Goal: Task Accomplishment & Management: Complete application form

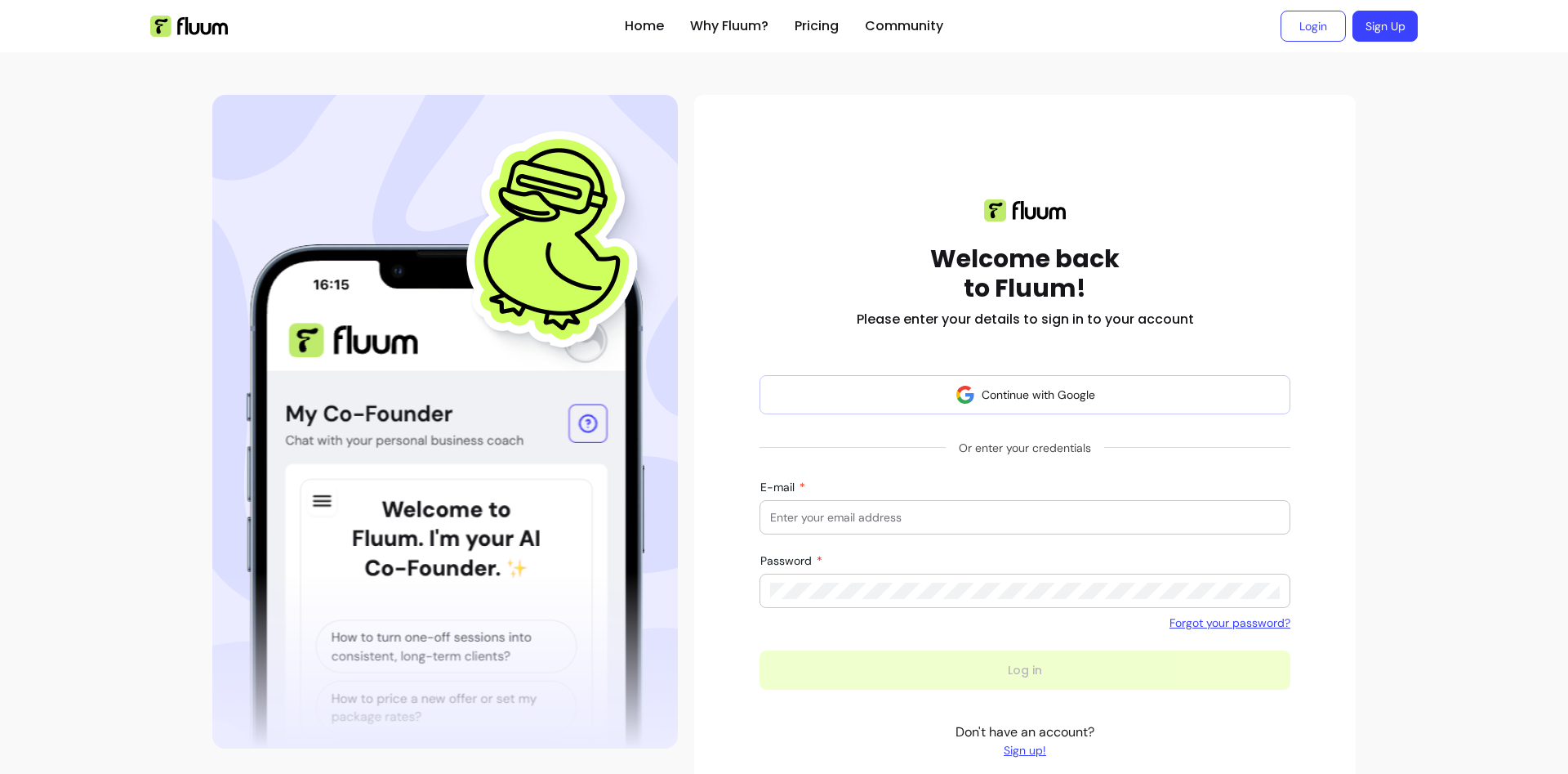
click at [1014, 745] on link "Sign up!" at bounding box center [1025, 750] width 139 height 16
click at [1007, 748] on link "Sign up!" at bounding box center [1025, 750] width 139 height 16
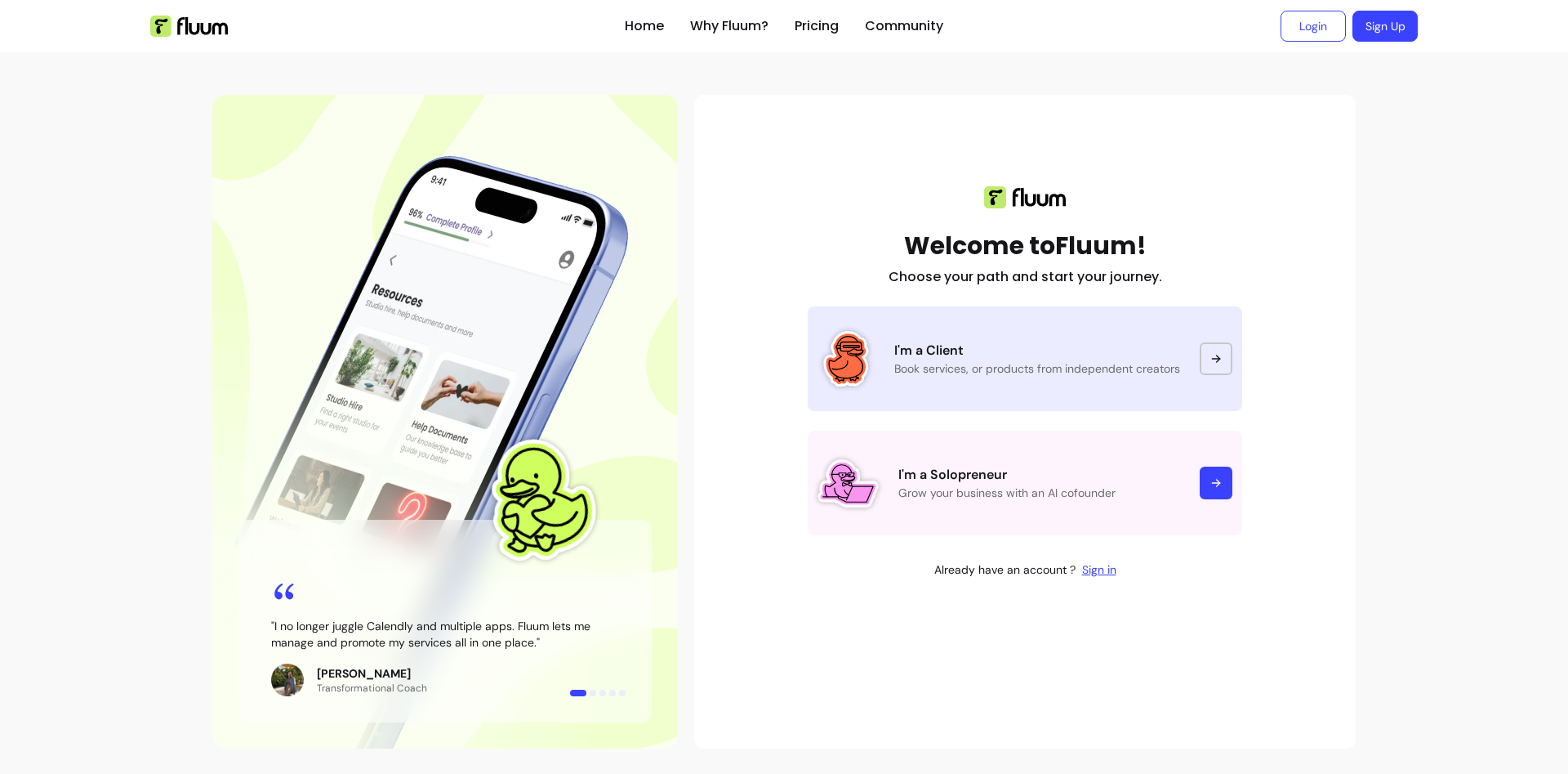
click at [984, 373] on p "Book services, or products from independent creators" at bounding box center [1037, 368] width 286 height 16
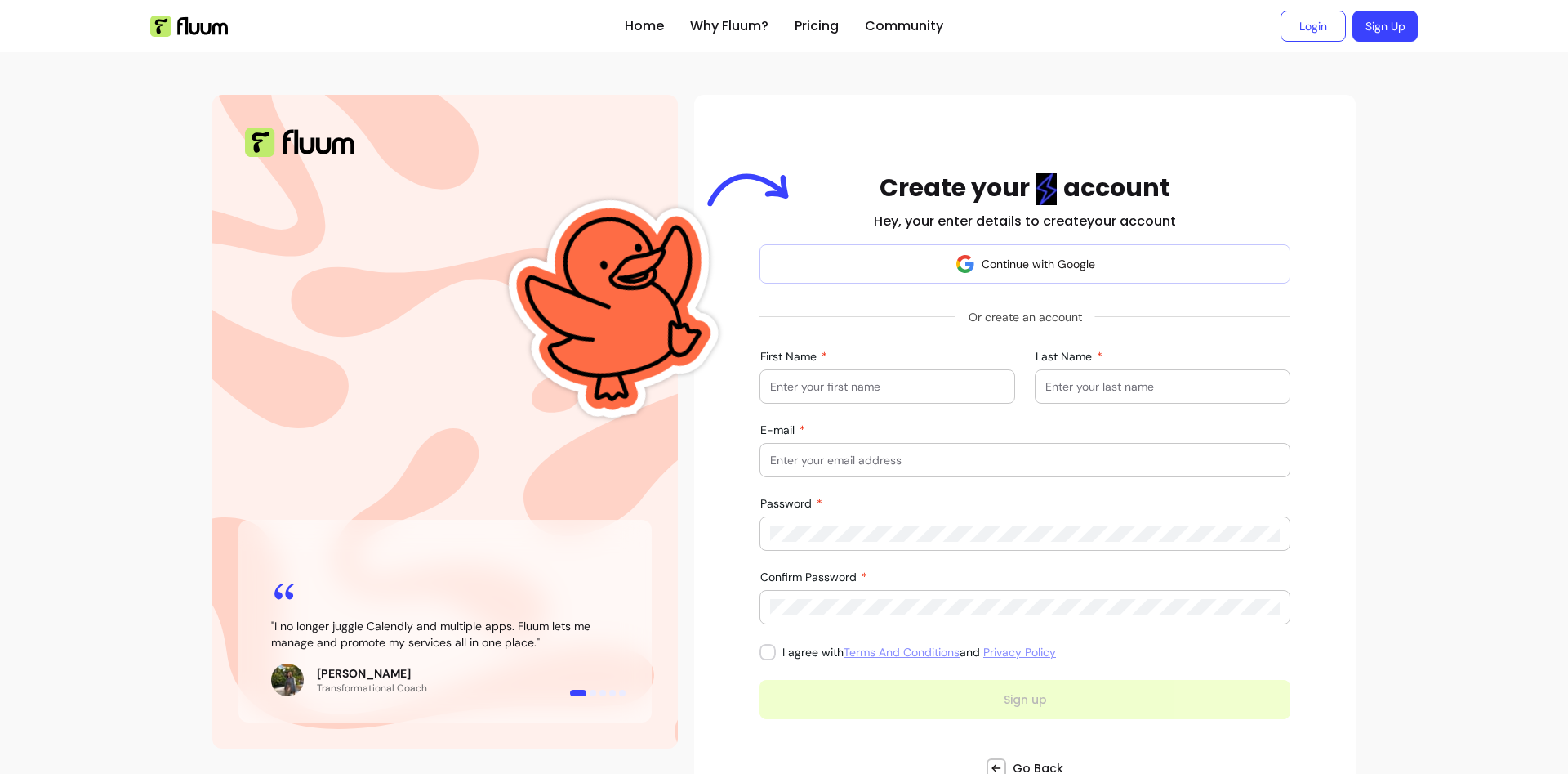
click at [897, 390] on input "First Name" at bounding box center [888, 386] width 234 height 16
type input "[PERSON_NAME]"
type input "K"
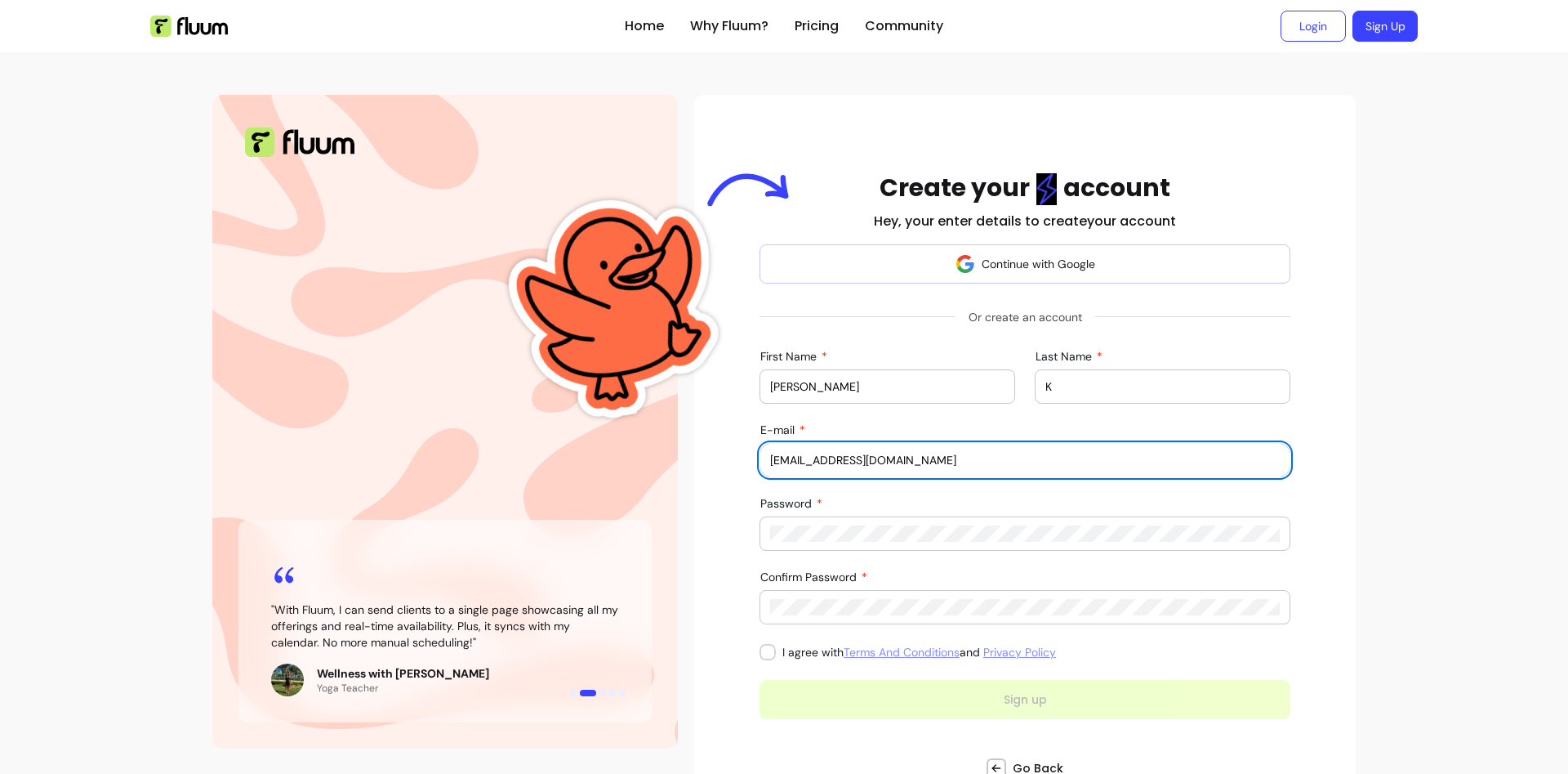
type input "samj.cybersec@gmail.com"
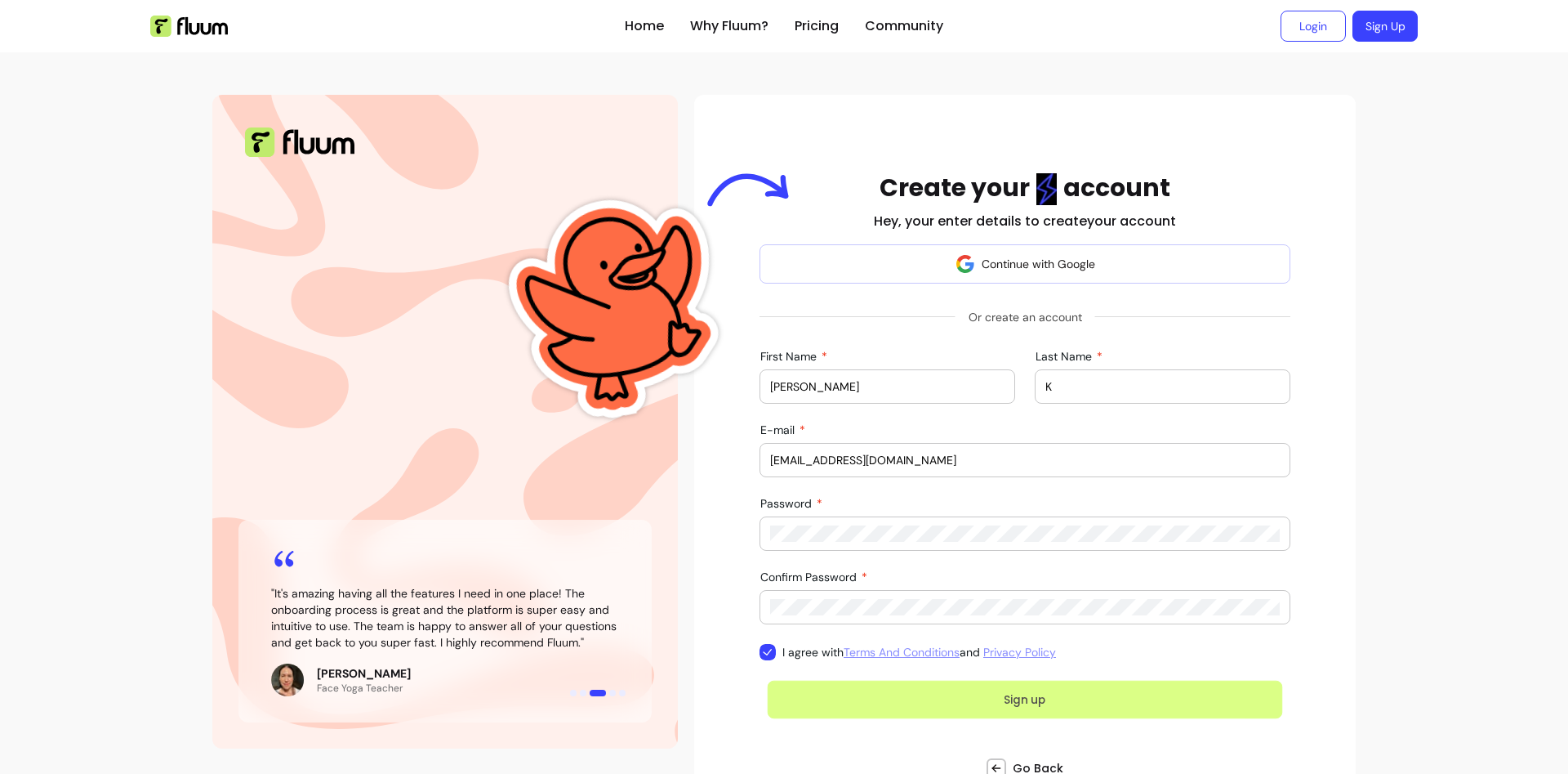
click at [1051, 708] on button "Sign up" at bounding box center [1025, 699] width 516 height 39
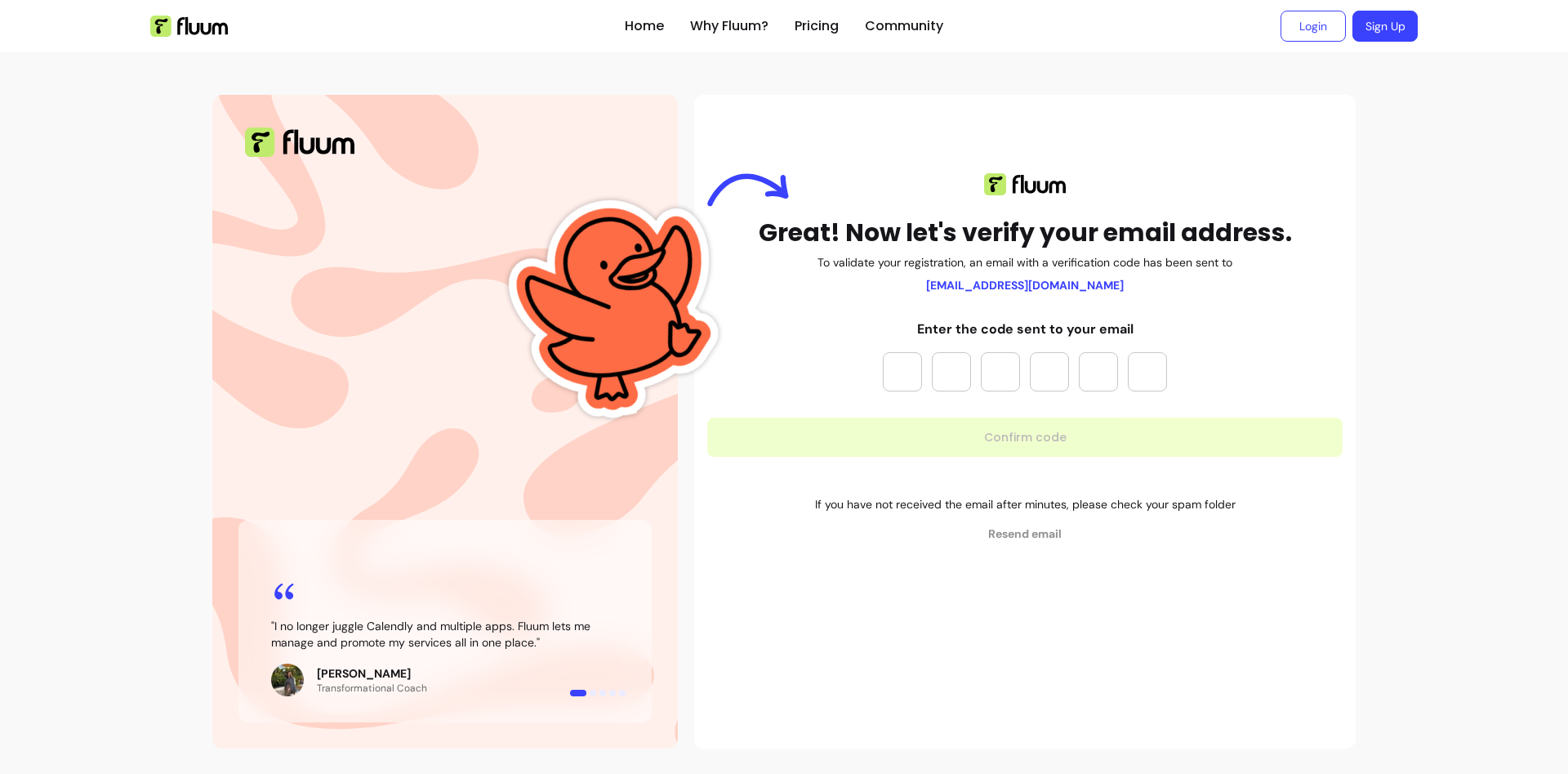
click at [652, 462] on img at bounding box center [616, 306] width 268 height 362
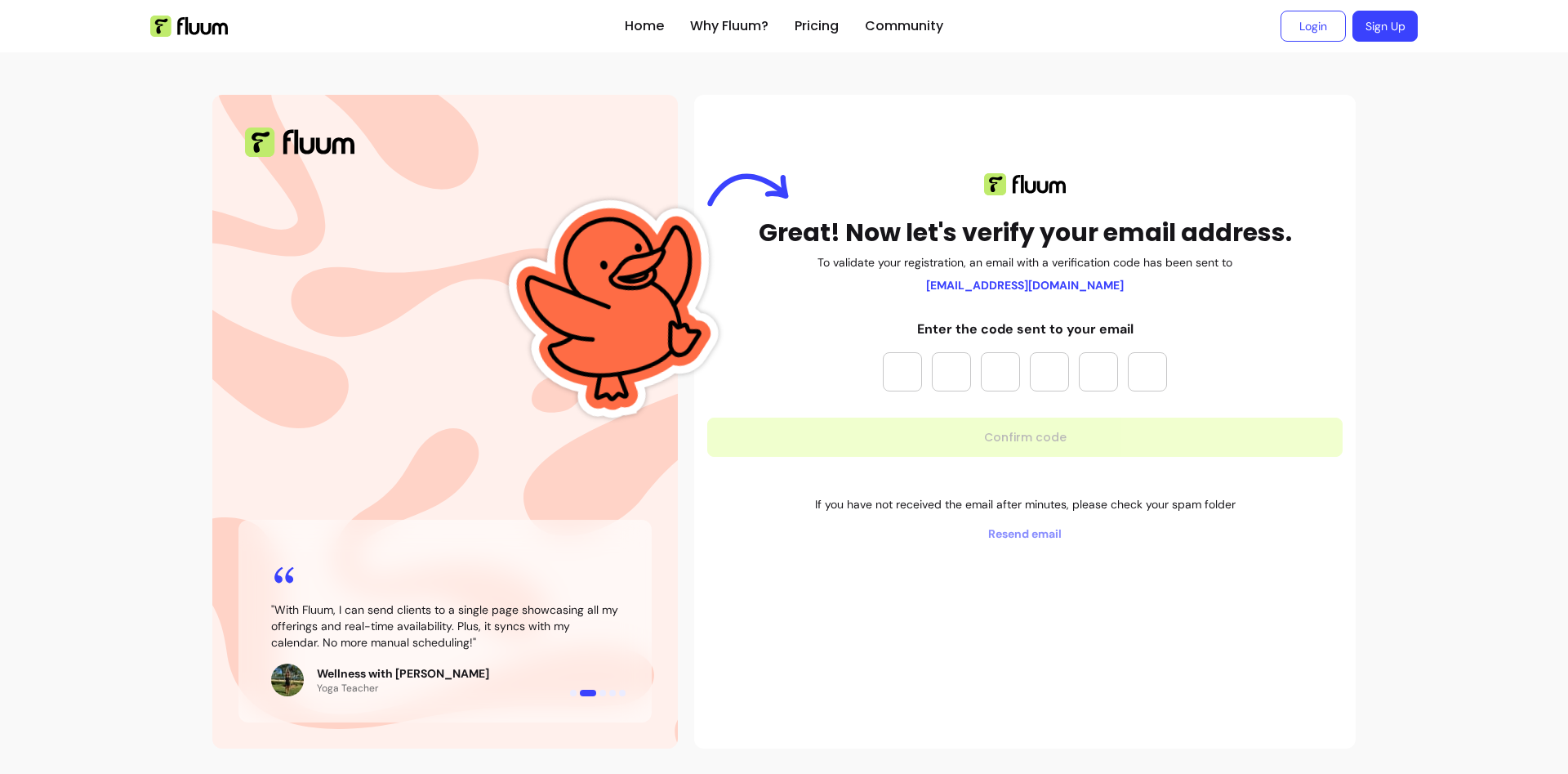
click at [917, 386] on input "Please enter OTP character 1" at bounding box center [902, 371] width 39 height 39
type input "*"
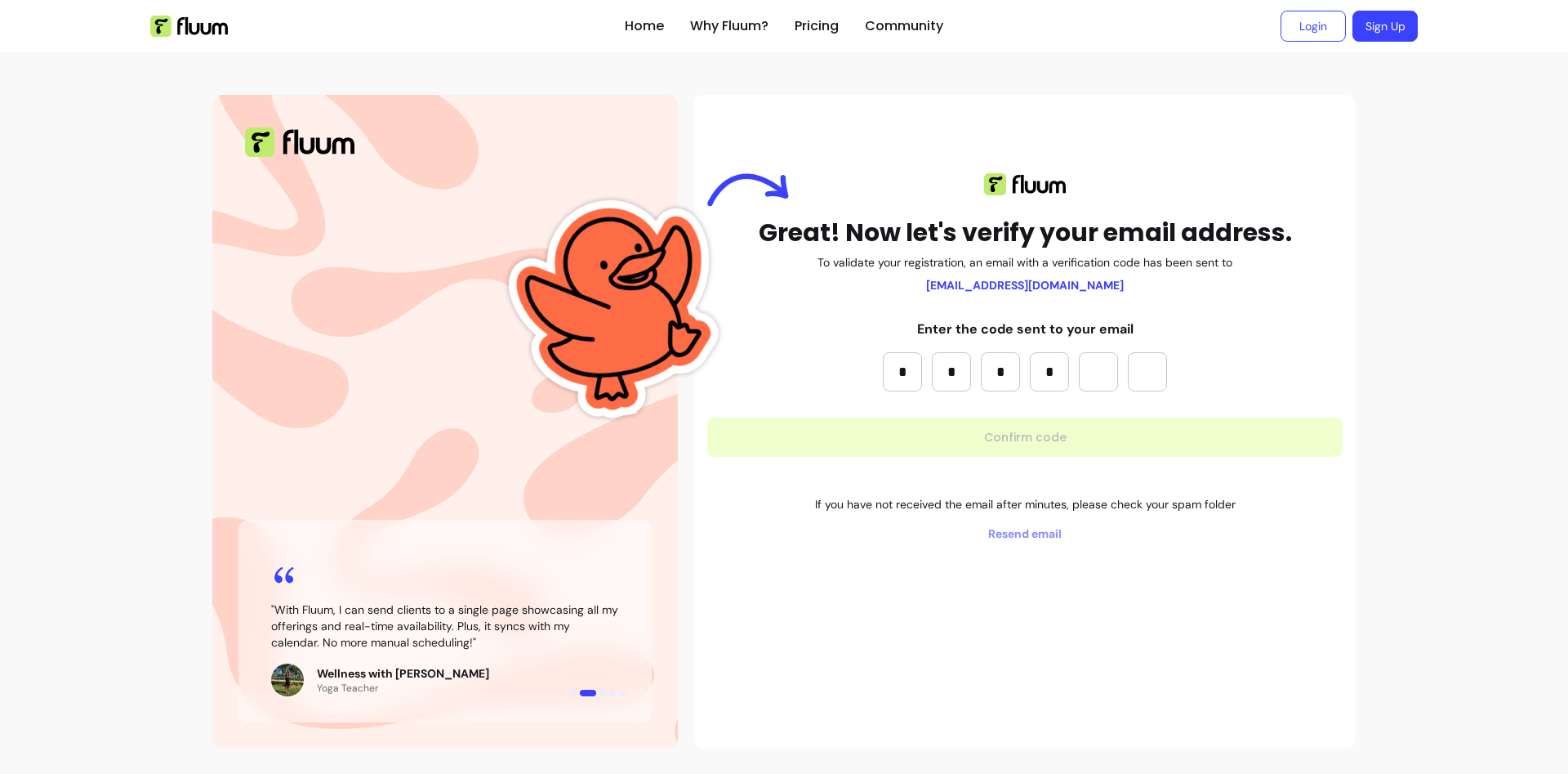
type input "*"
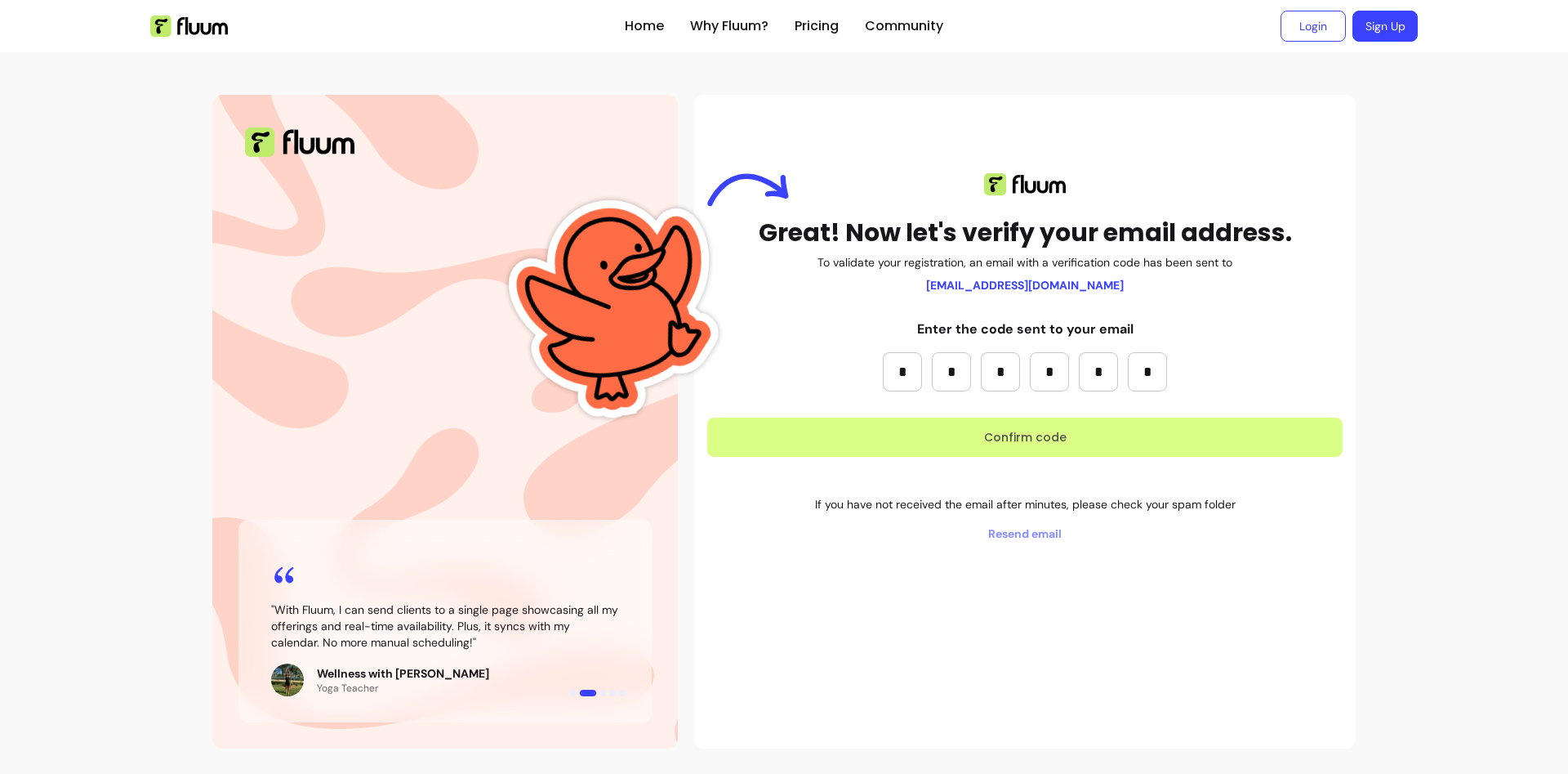
type input "*"
click at [959, 424] on button "Confirm code" at bounding box center [1025, 437] width 635 height 39
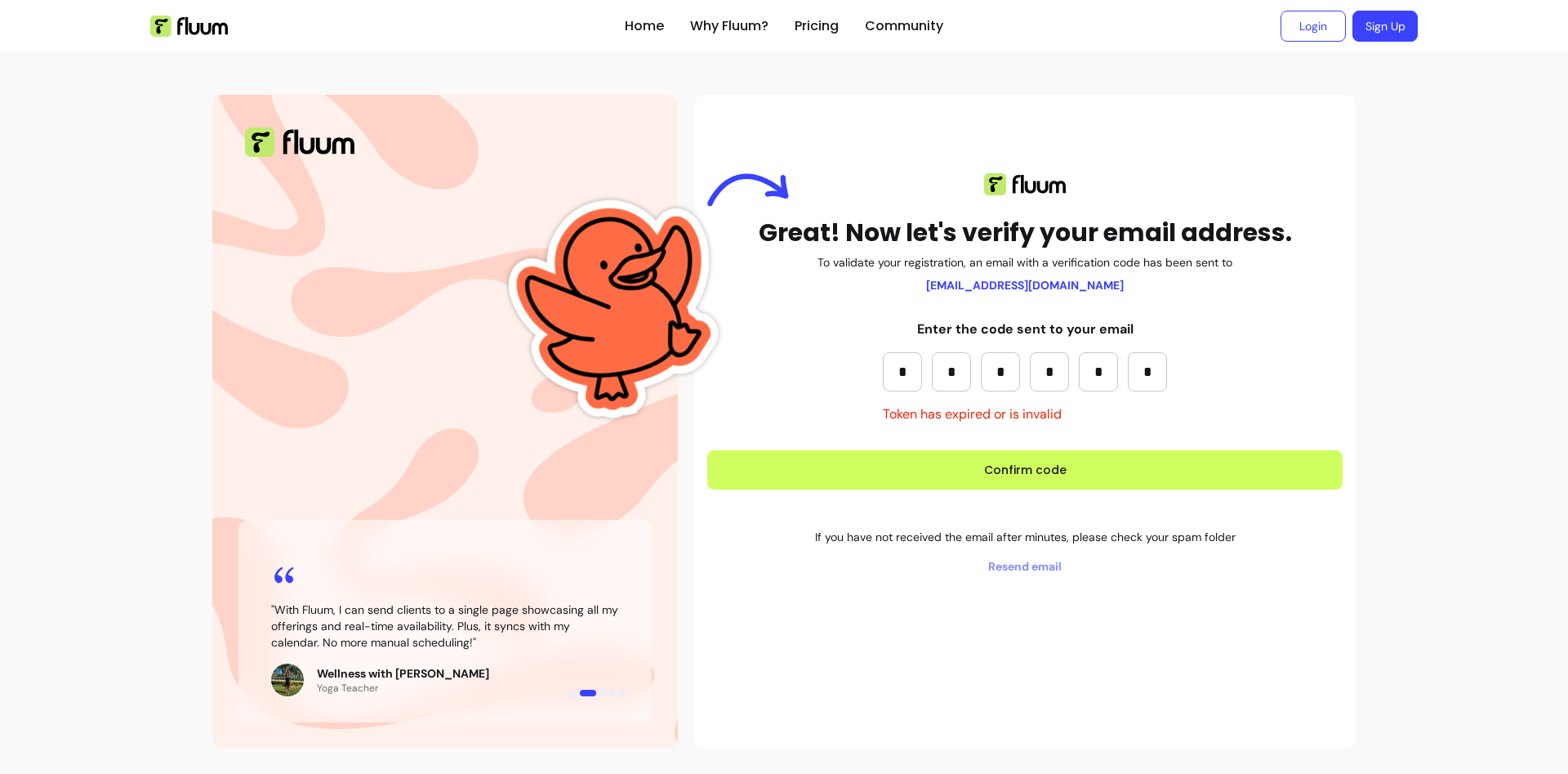
click at [1117, 362] on input "*" at bounding box center [1098, 371] width 39 height 39
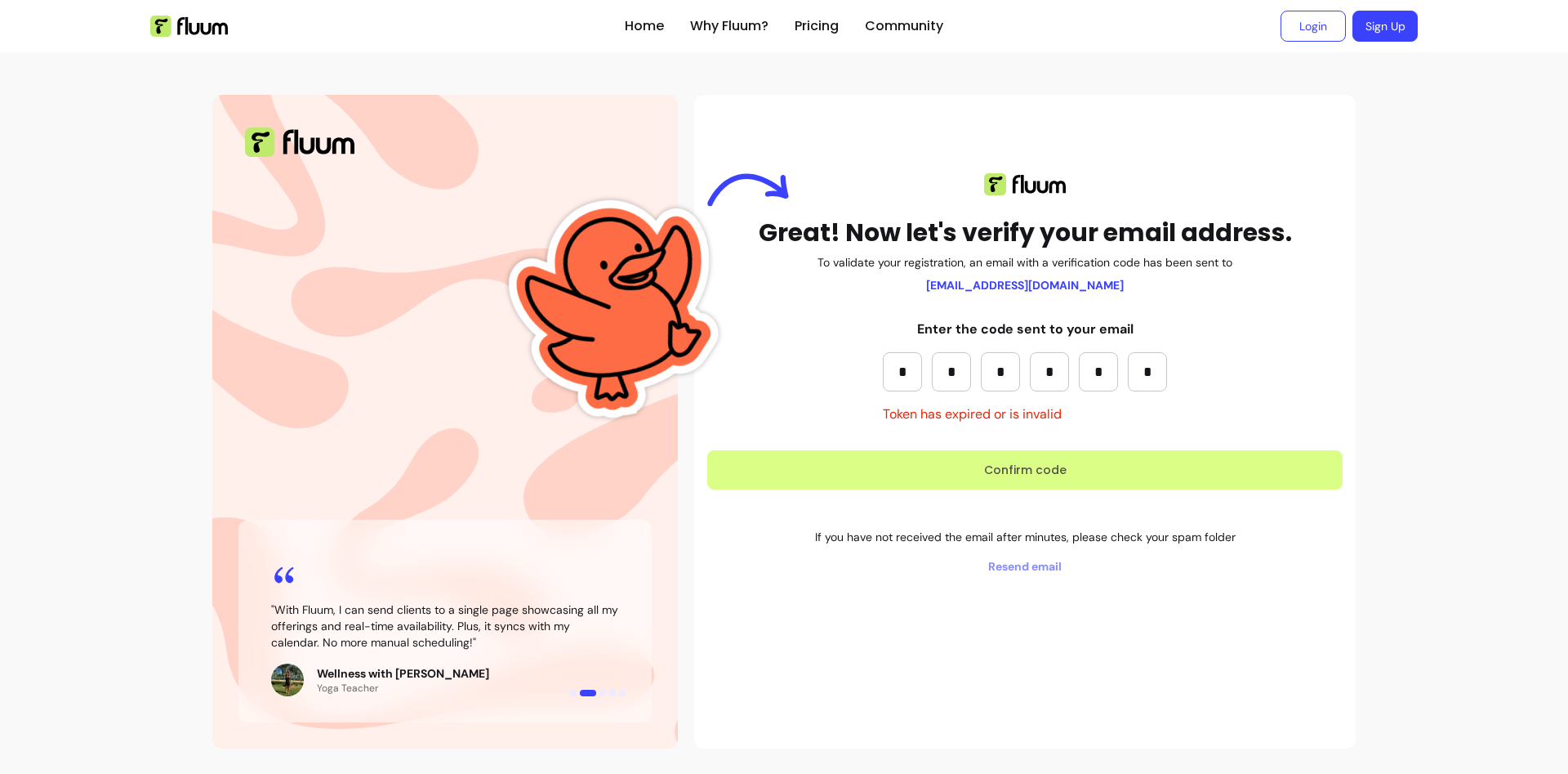
click at [1132, 472] on button "Confirm code" at bounding box center [1025, 470] width 635 height 39
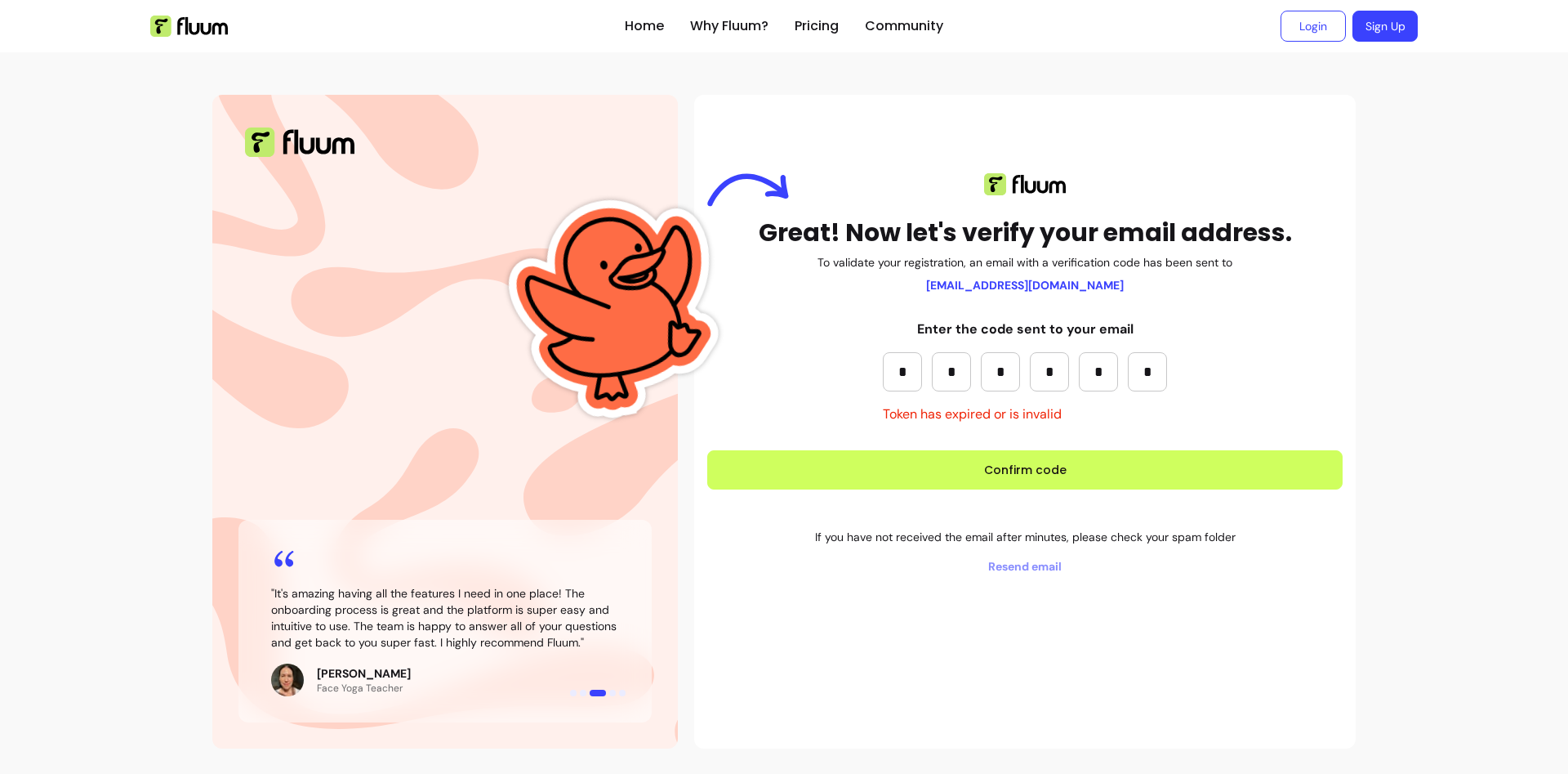
click at [1159, 372] on input "*" at bounding box center [1148, 371] width 39 height 39
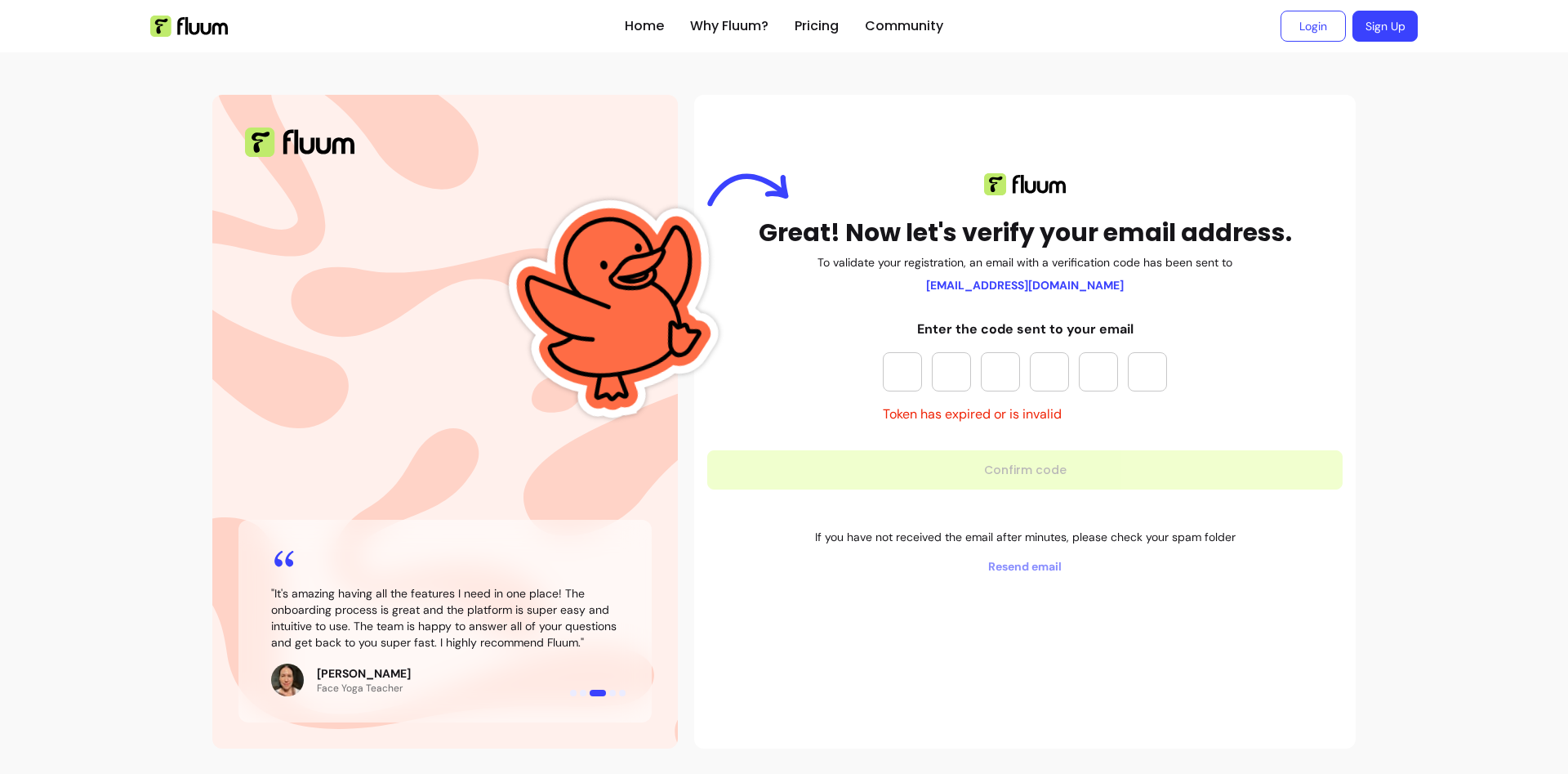
type input "*"
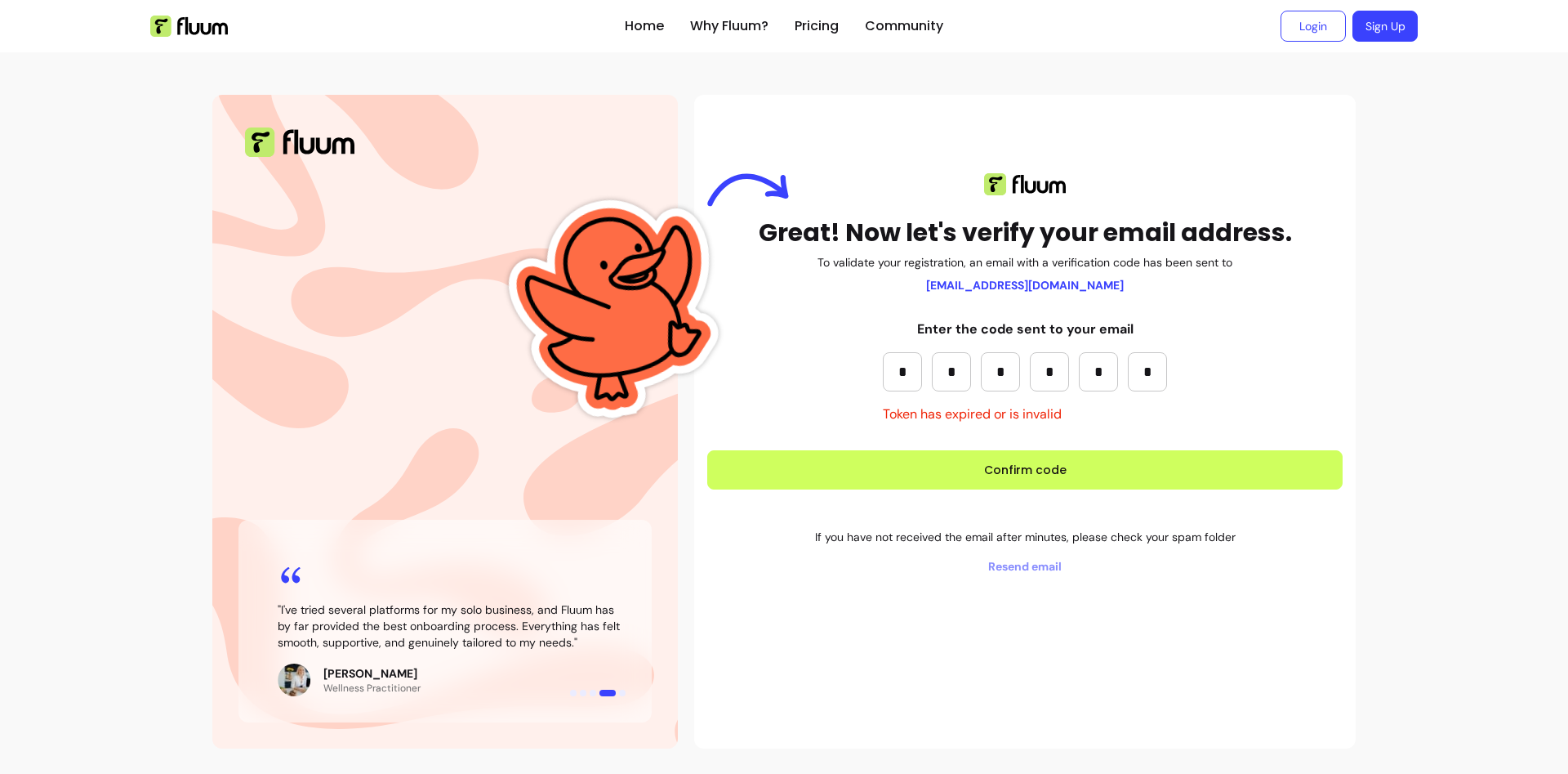
click at [1016, 445] on div "Great! Now let's verify your email address. To validate your registration, an e…" at bounding box center [1025, 373] width 635 height 401
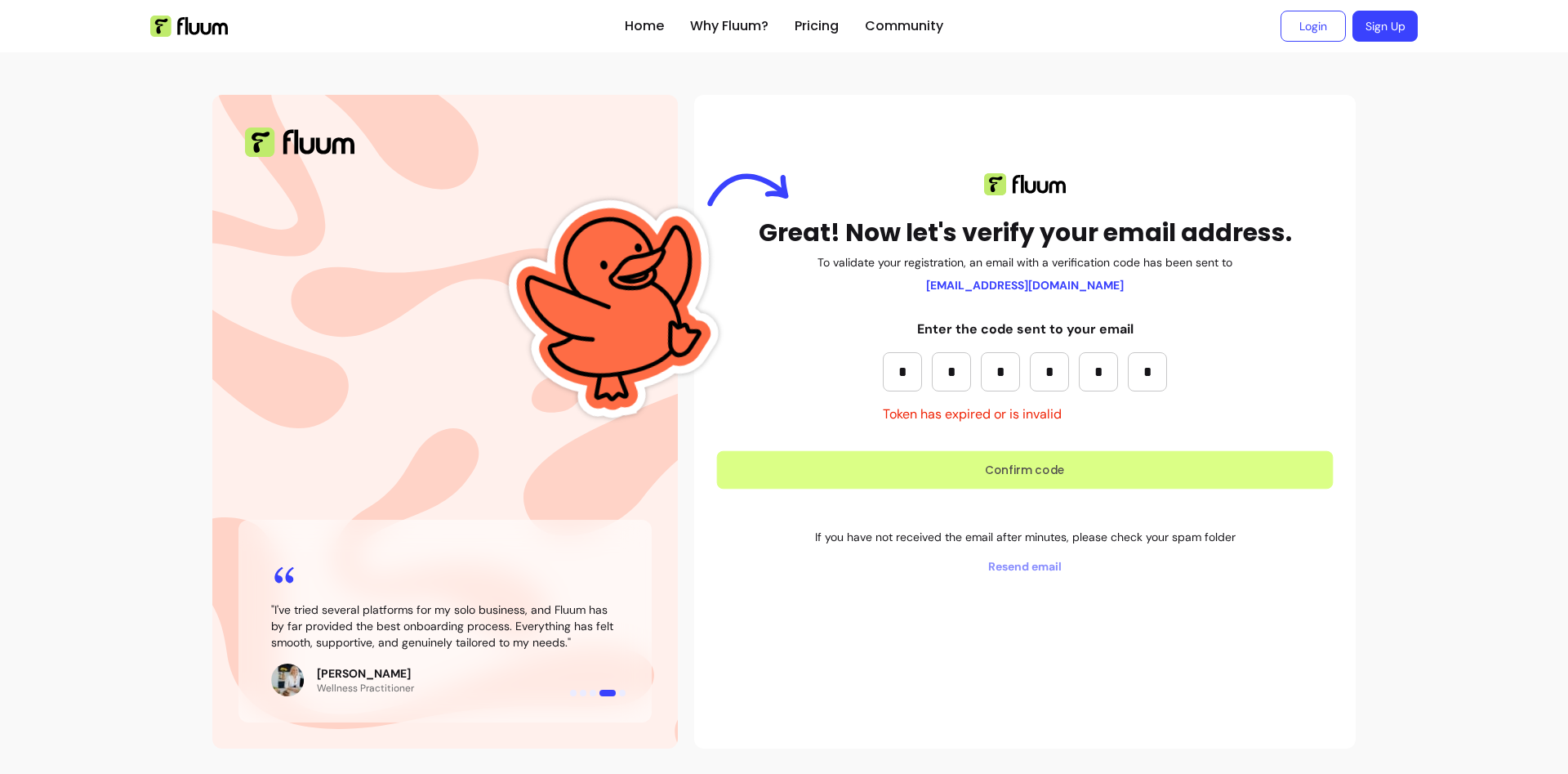
drag, startPoint x: 1016, startPoint y: 485, endPoint x: 816, endPoint y: 483, distance: 200.0
click at [1016, 484] on button "Confirm code" at bounding box center [1025, 470] width 616 height 39
click at [1040, 474] on button "Confirm code" at bounding box center [1025, 470] width 635 height 39
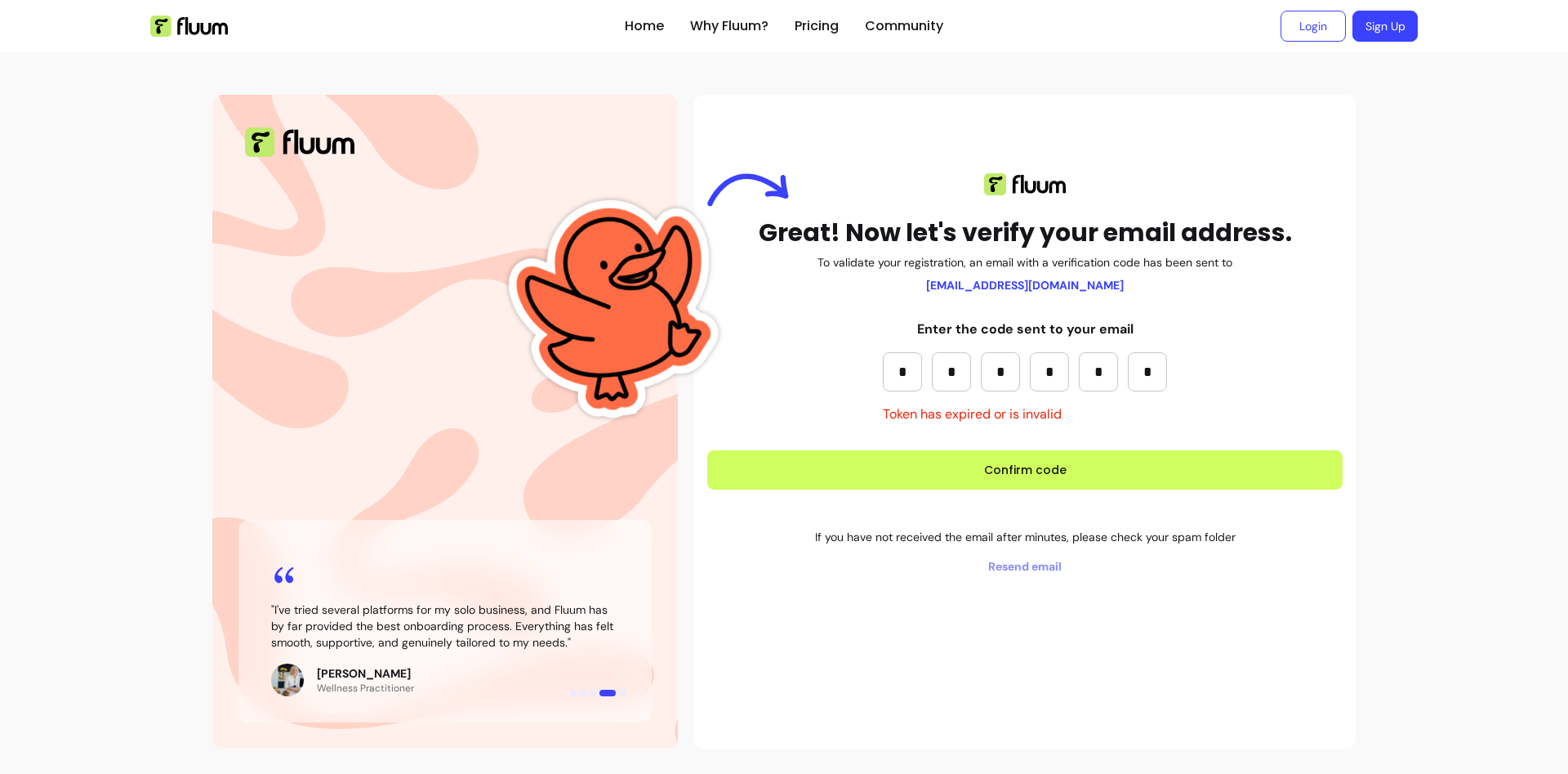
click at [1143, 376] on input "*" at bounding box center [1148, 371] width 39 height 39
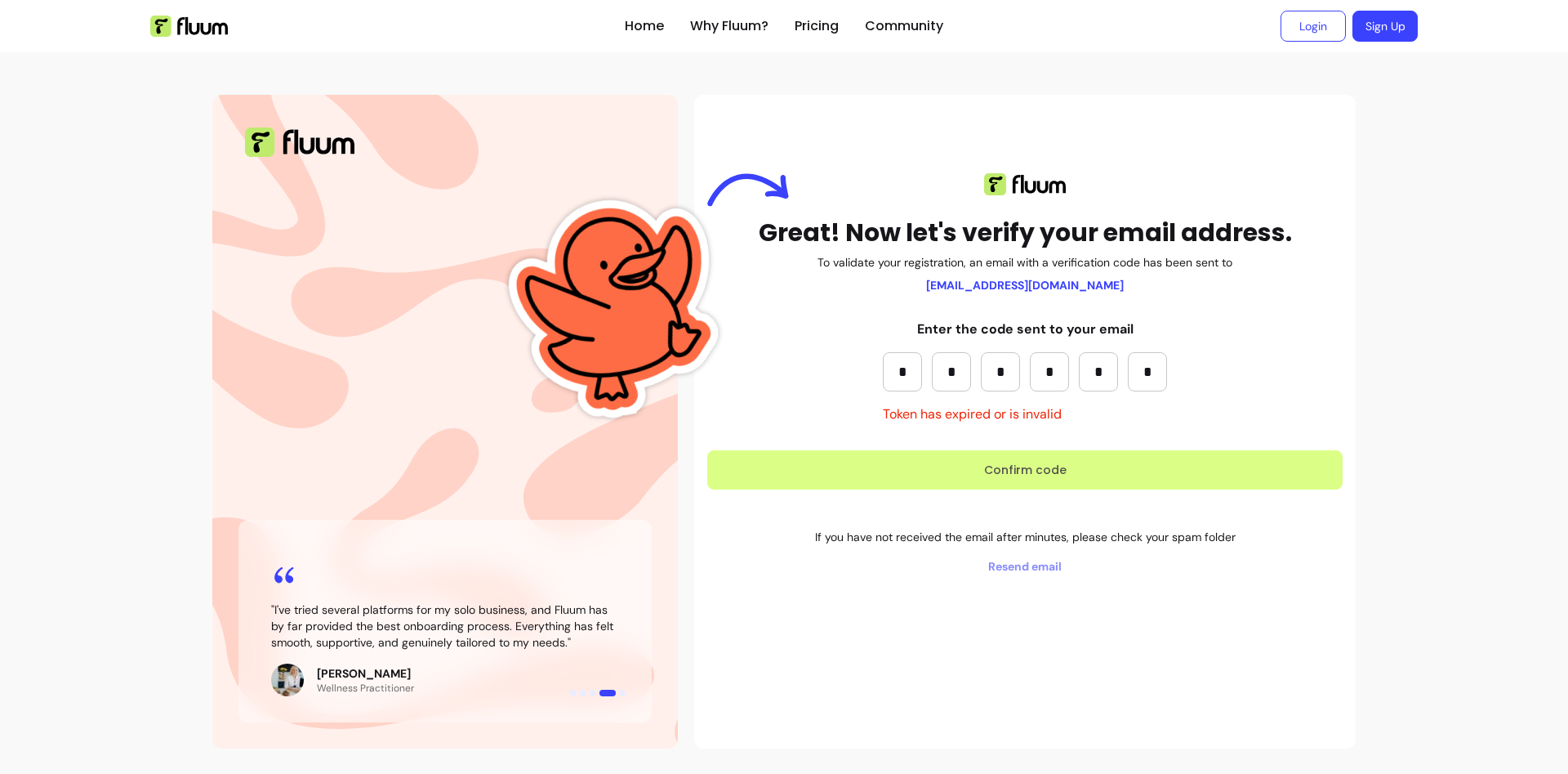
type input "*"
click at [1112, 470] on button "Confirm code" at bounding box center [1025, 470] width 635 height 39
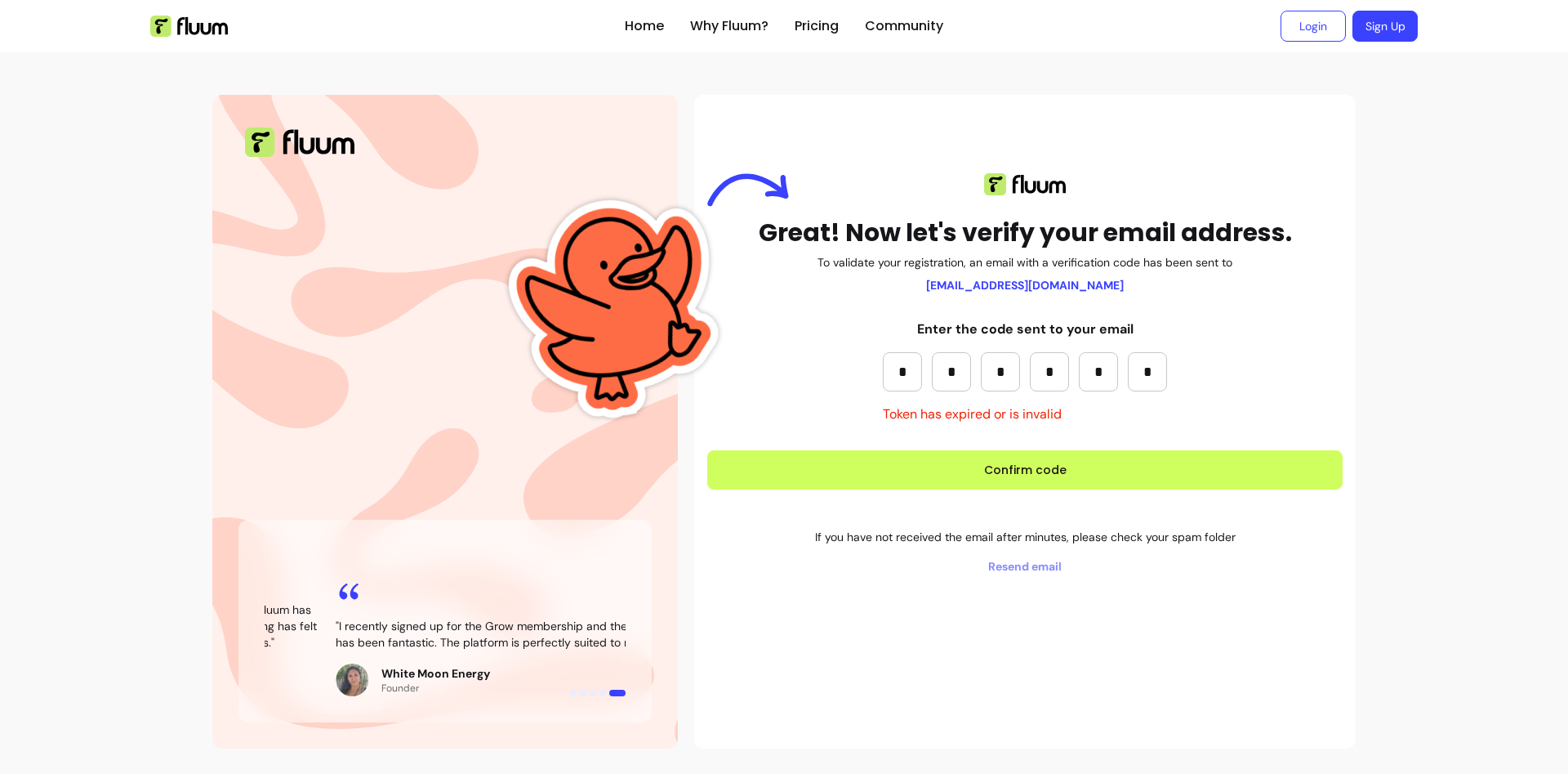
click at [1243, 403] on div "Great! Now let's verify your email address. To validate your registration, an e…" at bounding box center [1025, 373] width 635 height 401
click at [948, 678] on div "Great! Now let's verify your email address. To validate your registration, an e…" at bounding box center [1025, 421] width 661 height 653
click at [1159, 370] on input "*" at bounding box center [1148, 371] width 39 height 39
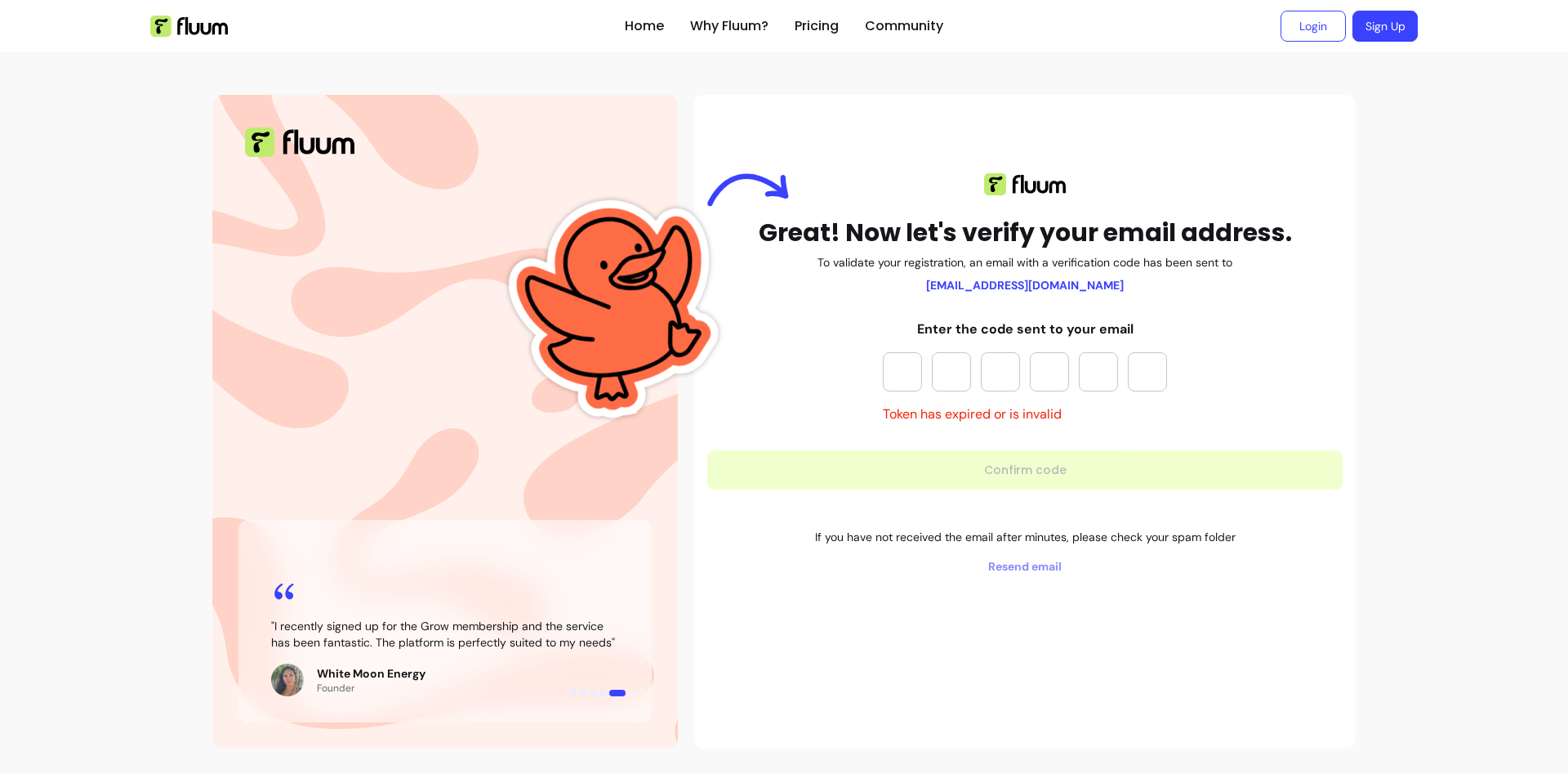
click at [682, 412] on img at bounding box center [616, 306] width 268 height 362
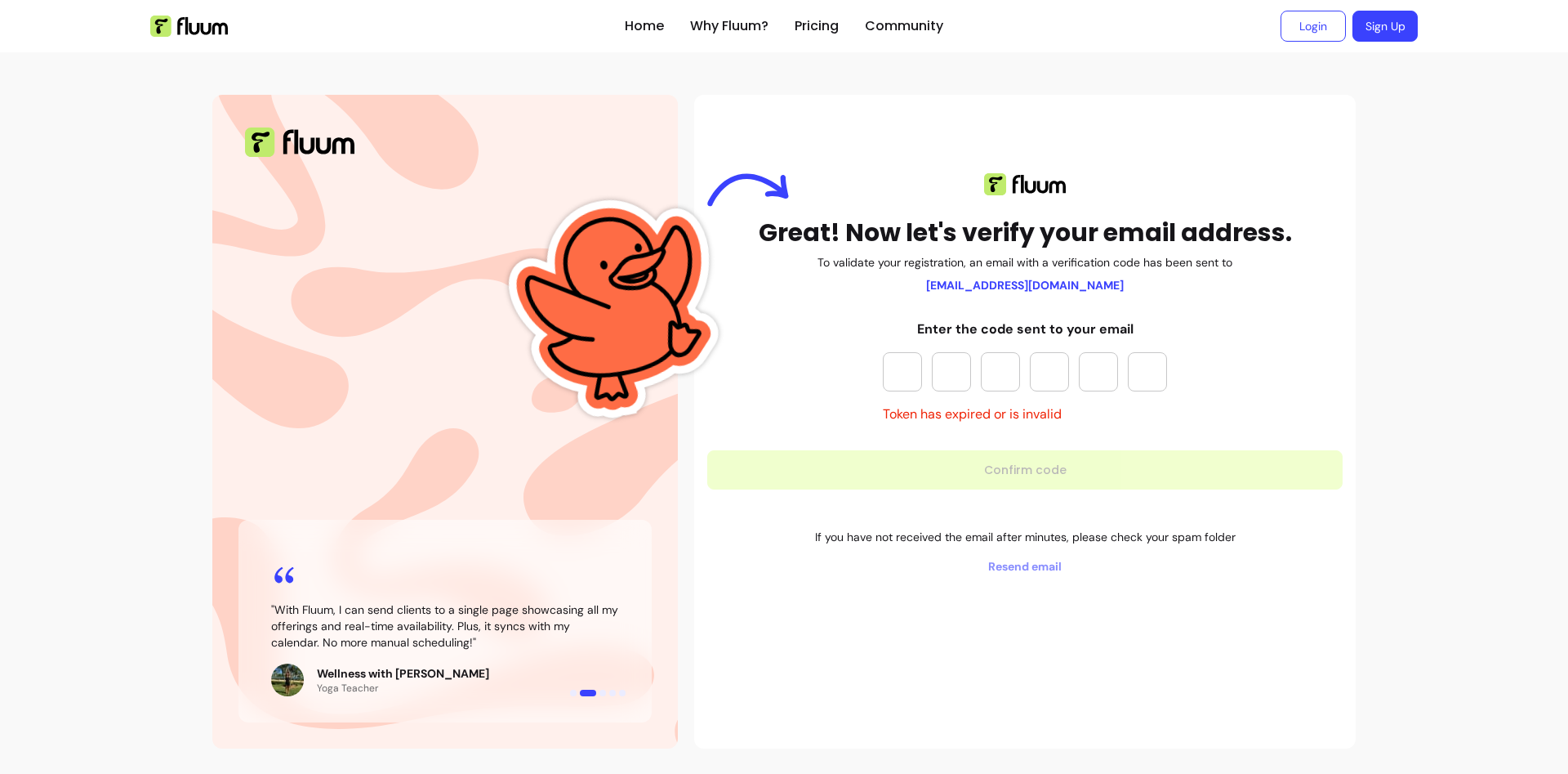
click at [500, 452] on div "" I no longer juggle Calendly and multiple apps. Fluum lets me manage and promo…" at bounding box center [445, 421] width 466 height 653
click at [901, 373] on input "Please enter OTP character 1" at bounding box center [902, 371] width 39 height 39
type input "*"
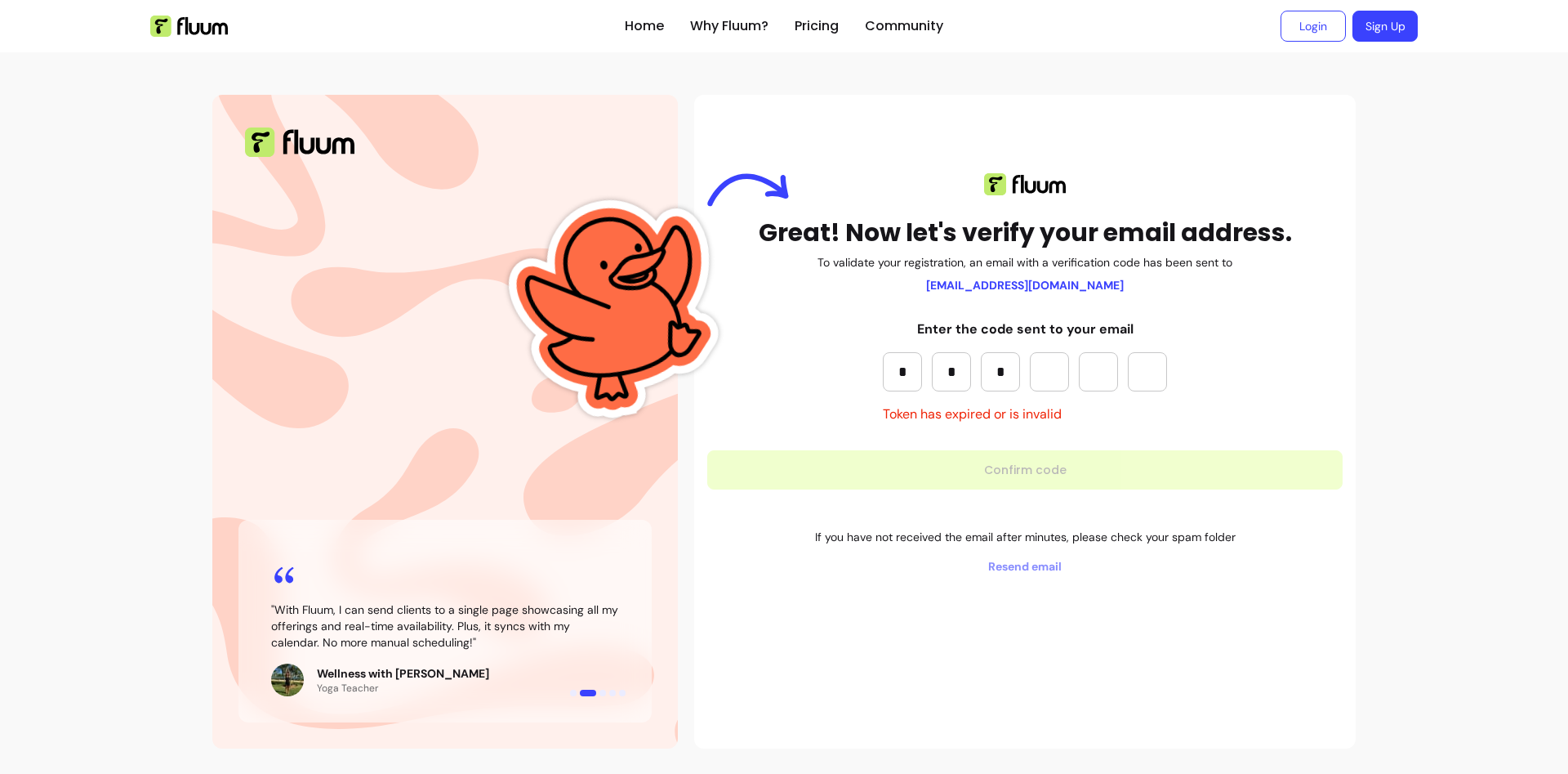
type input "*"
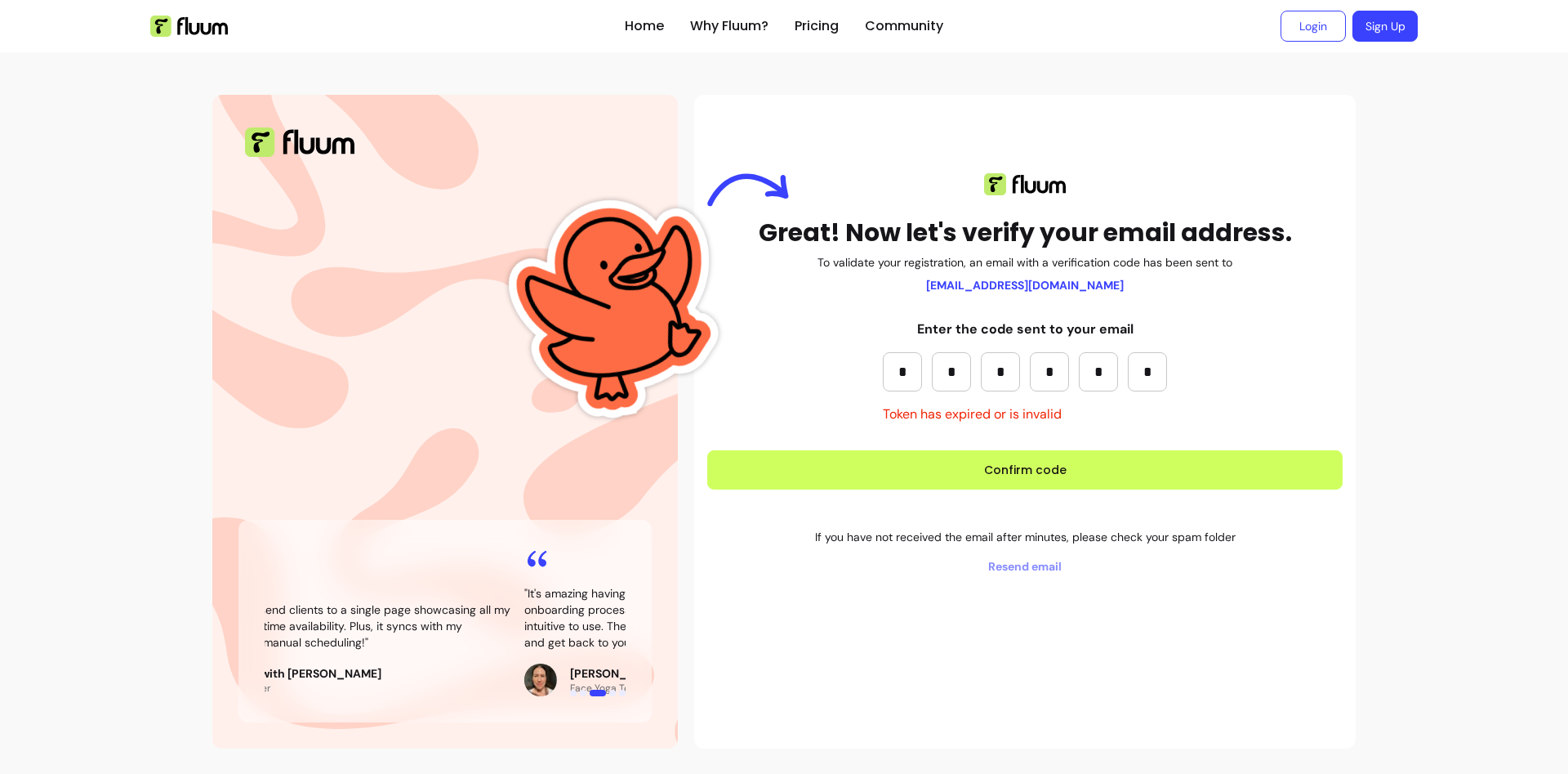
type input "*"
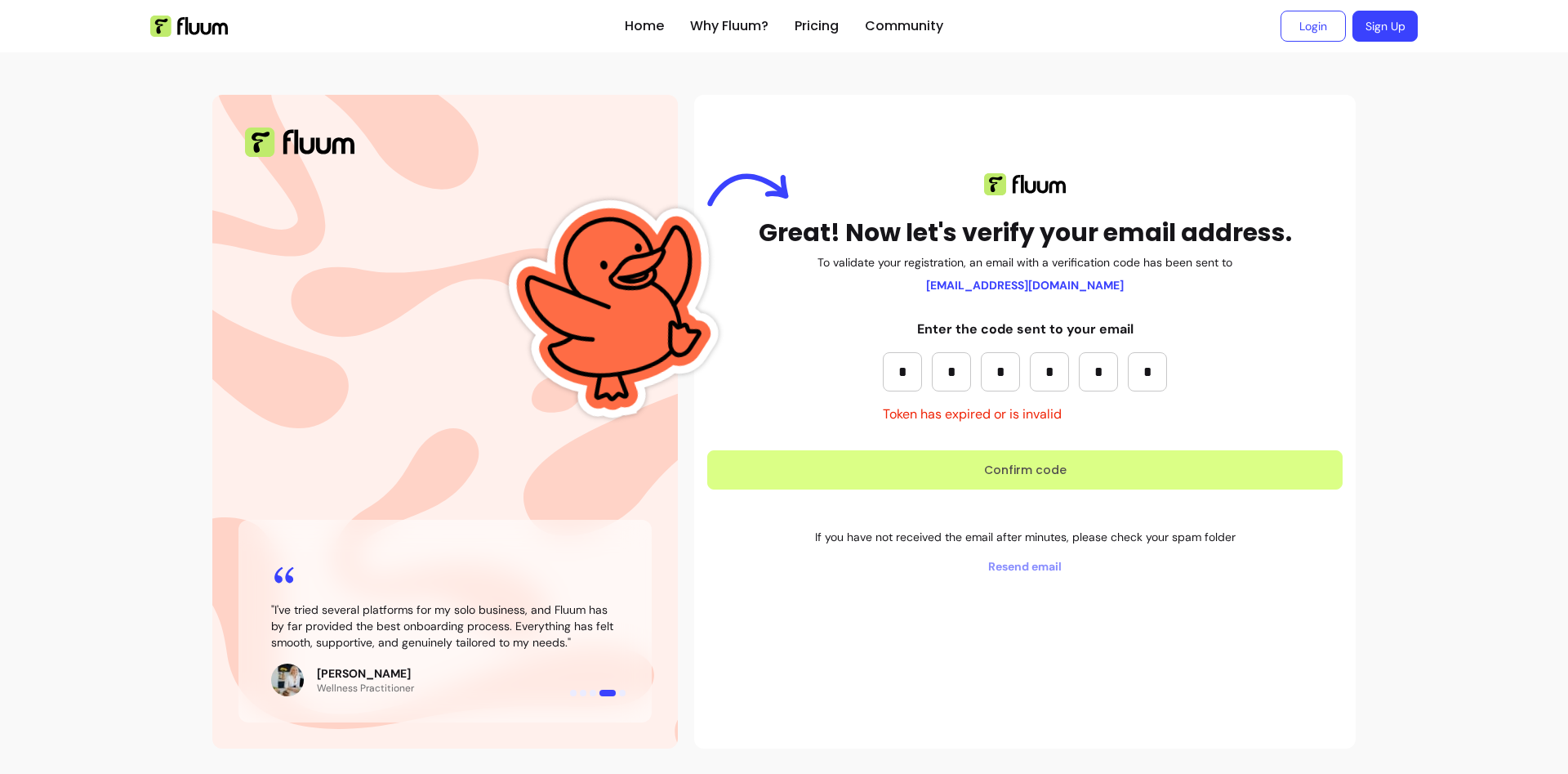
click at [1098, 465] on button "Confirm code" at bounding box center [1025, 470] width 635 height 39
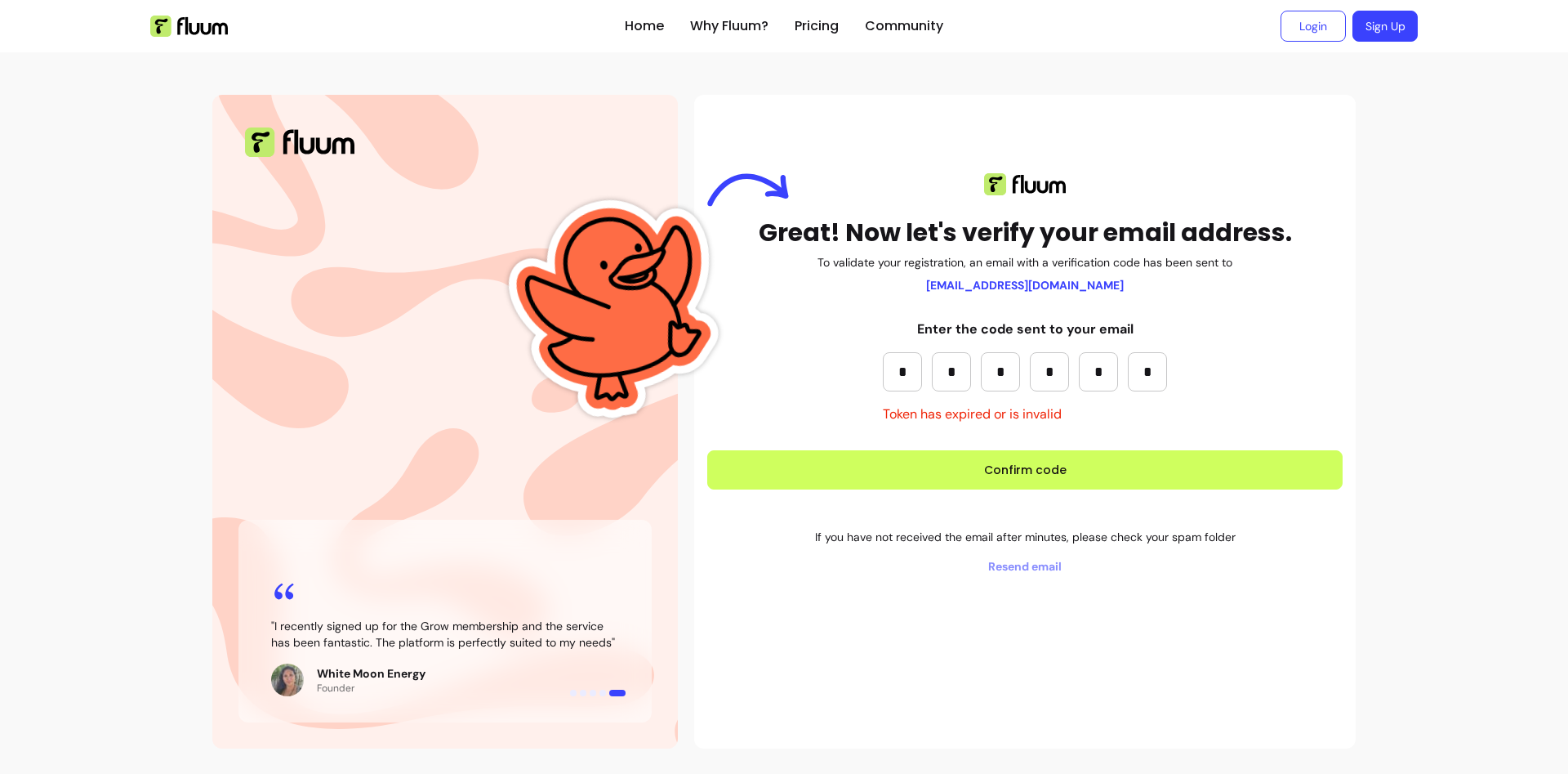
click at [1152, 358] on input "*" at bounding box center [1148, 371] width 39 height 39
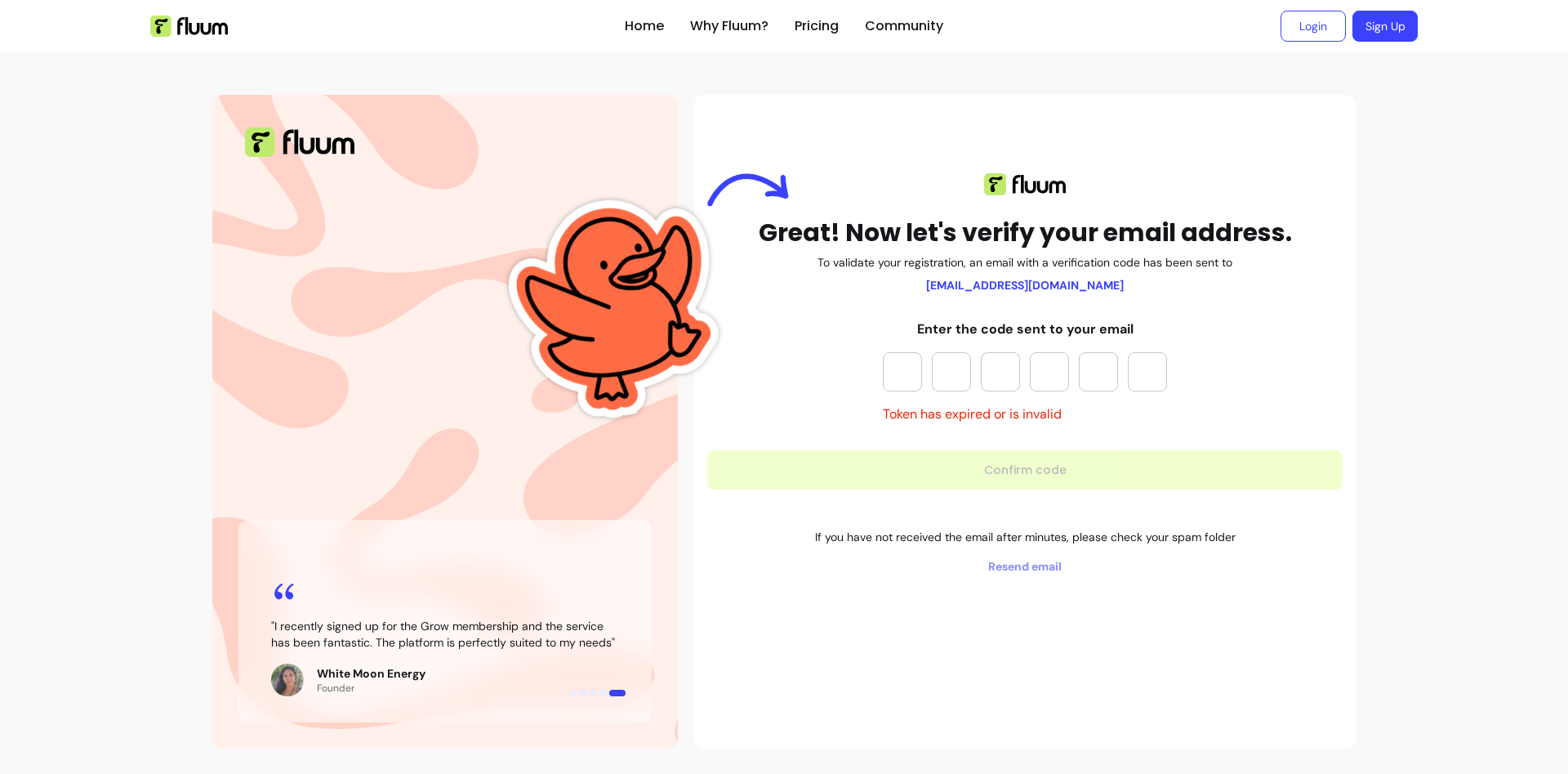
paste input "*"
type input "*"
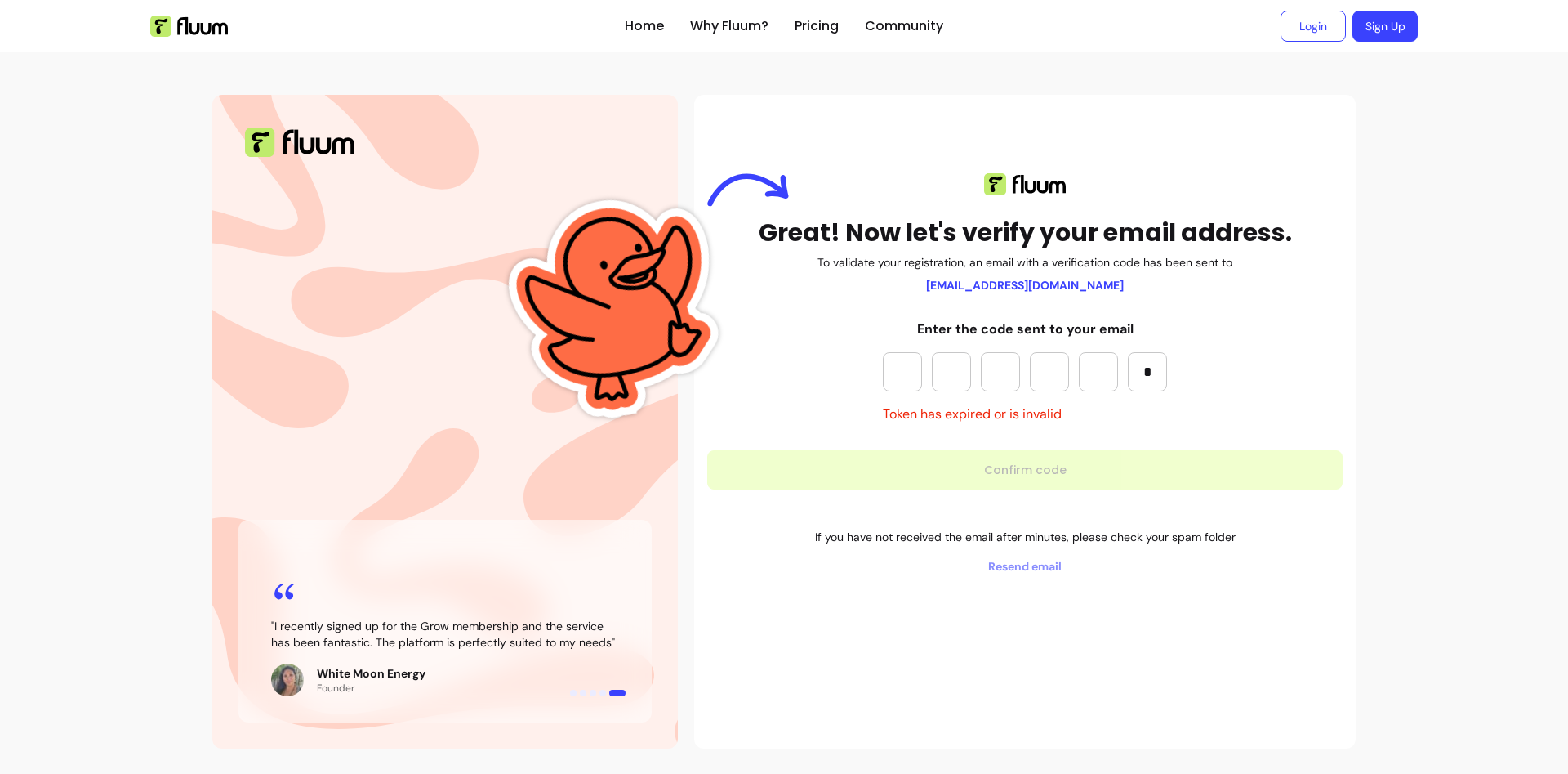
type input "*"
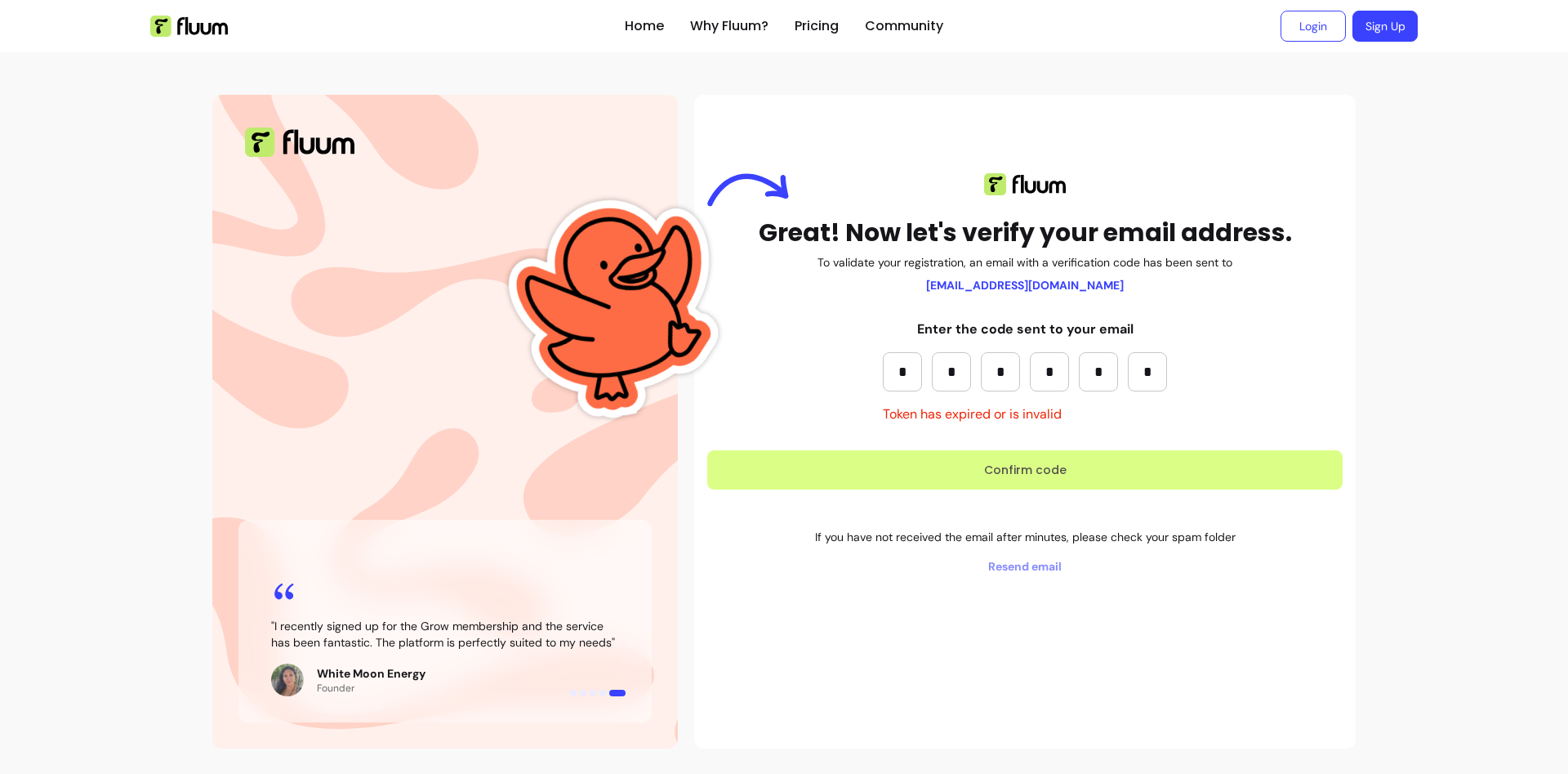
click at [1042, 476] on button "Confirm code" at bounding box center [1025, 470] width 635 height 39
click at [849, 469] on button "Confirm code" at bounding box center [1025, 470] width 616 height 39
click at [849, 469] on button "Confirm code" at bounding box center [1025, 470] width 635 height 39
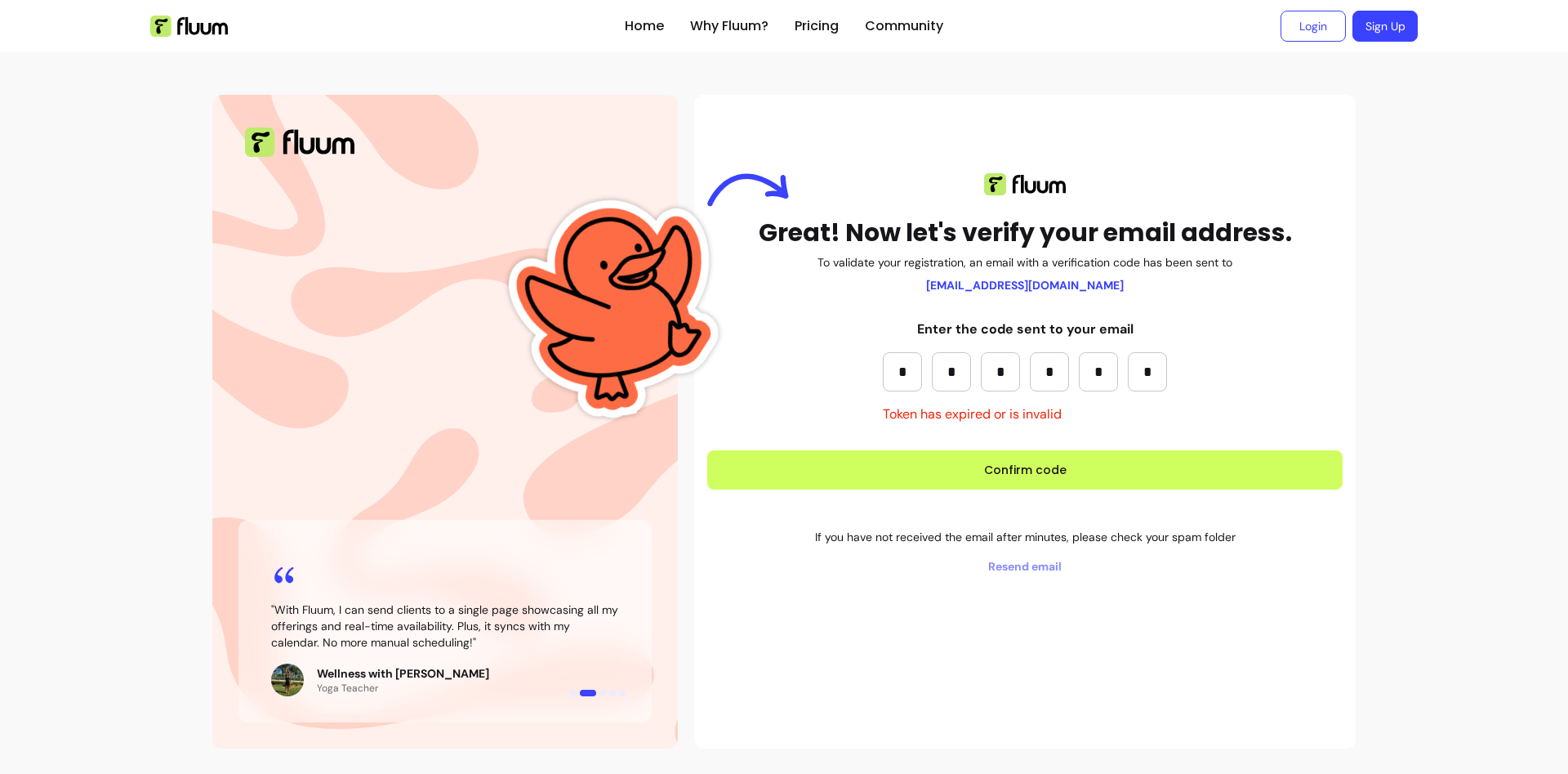
click at [1033, 567] on span "Resend email" at bounding box center [1025, 567] width 635 height 16
click at [1014, 622] on div "Great! Now let's verify your email address. To validate your registration, an e…" at bounding box center [1025, 421] width 661 height 653
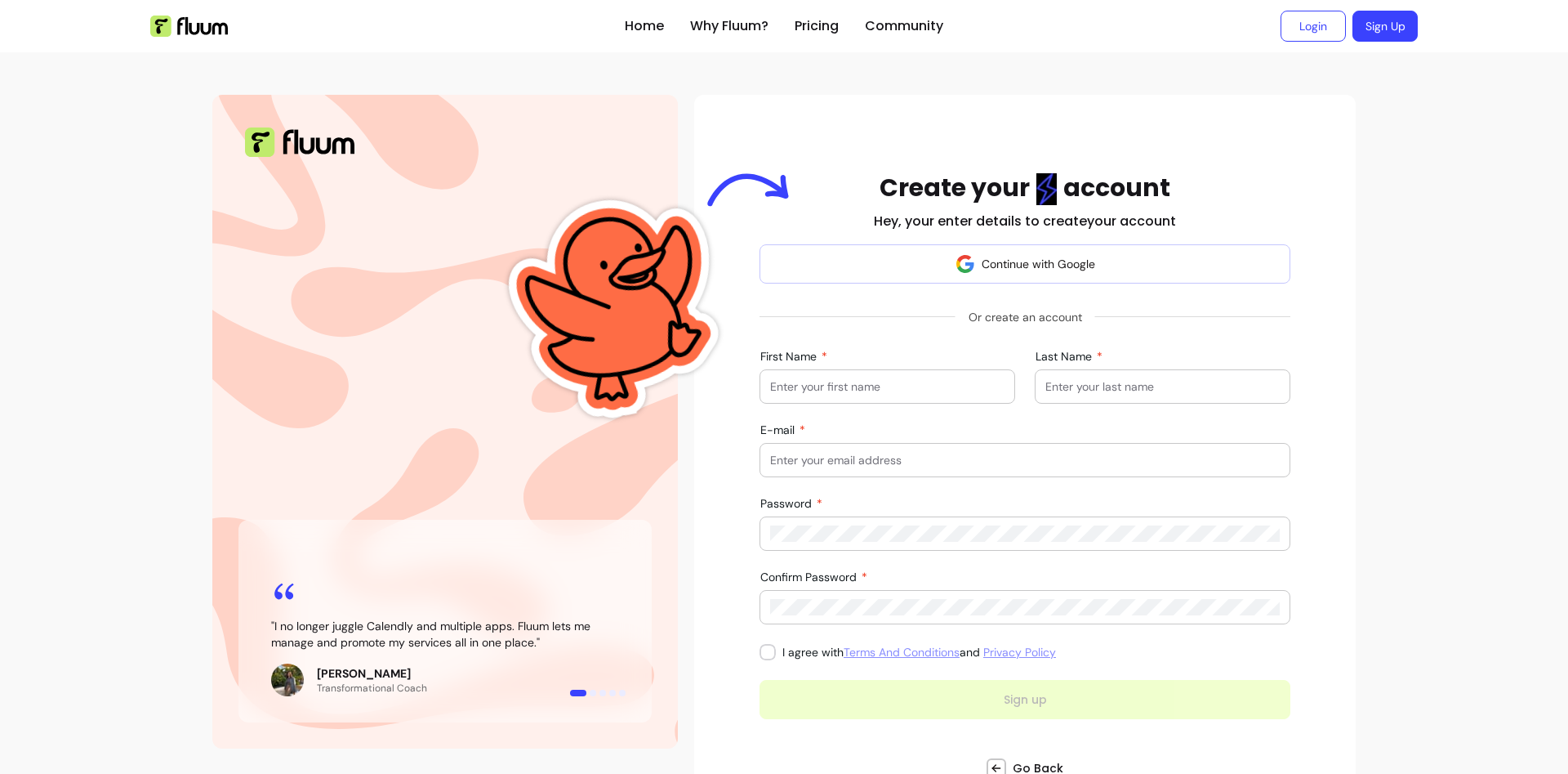
click at [835, 393] on input "First Name" at bounding box center [888, 386] width 234 height 16
type input "Sam"
type input "K"
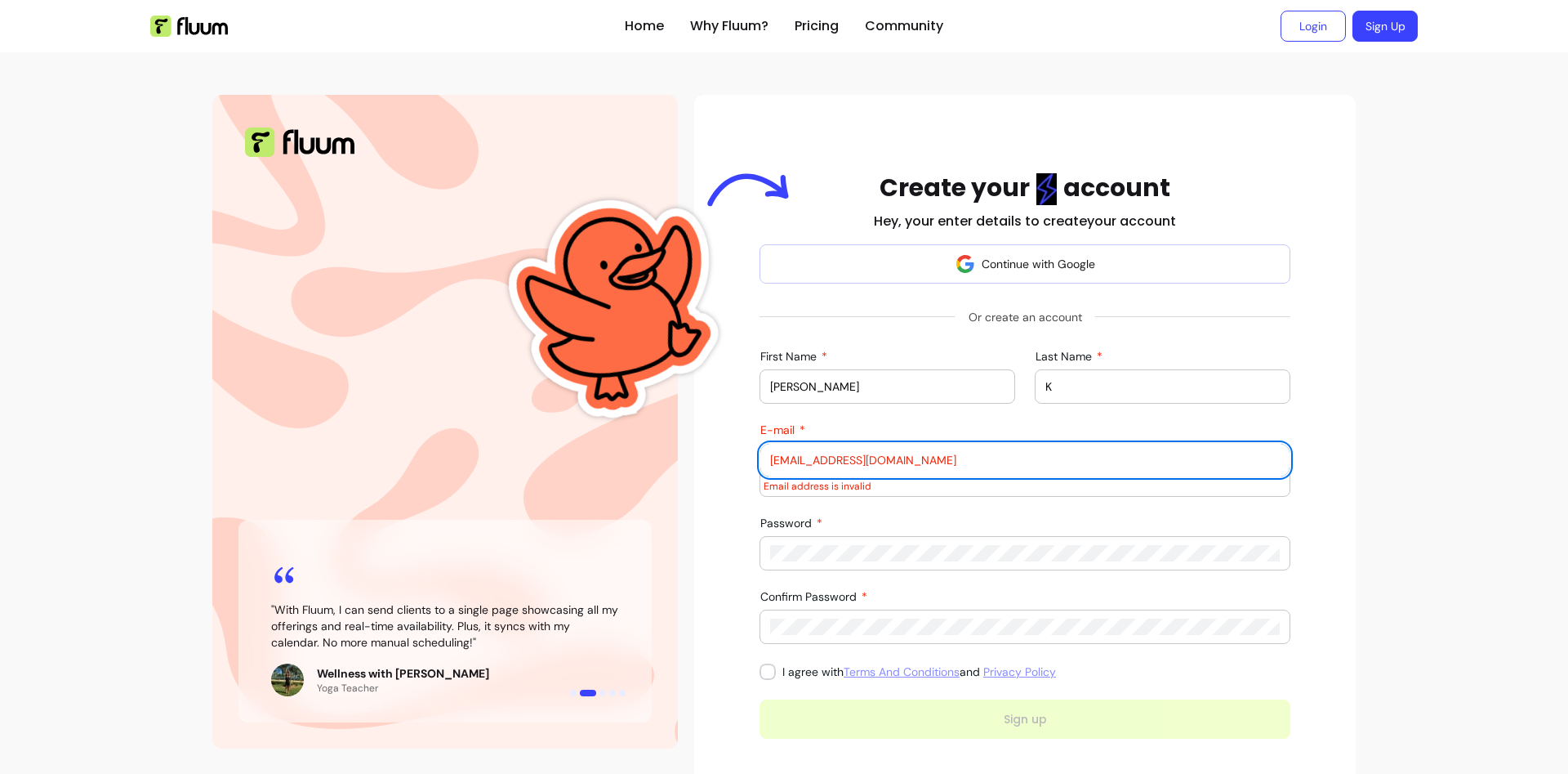
type input "samk.cybersec@gmail.com"
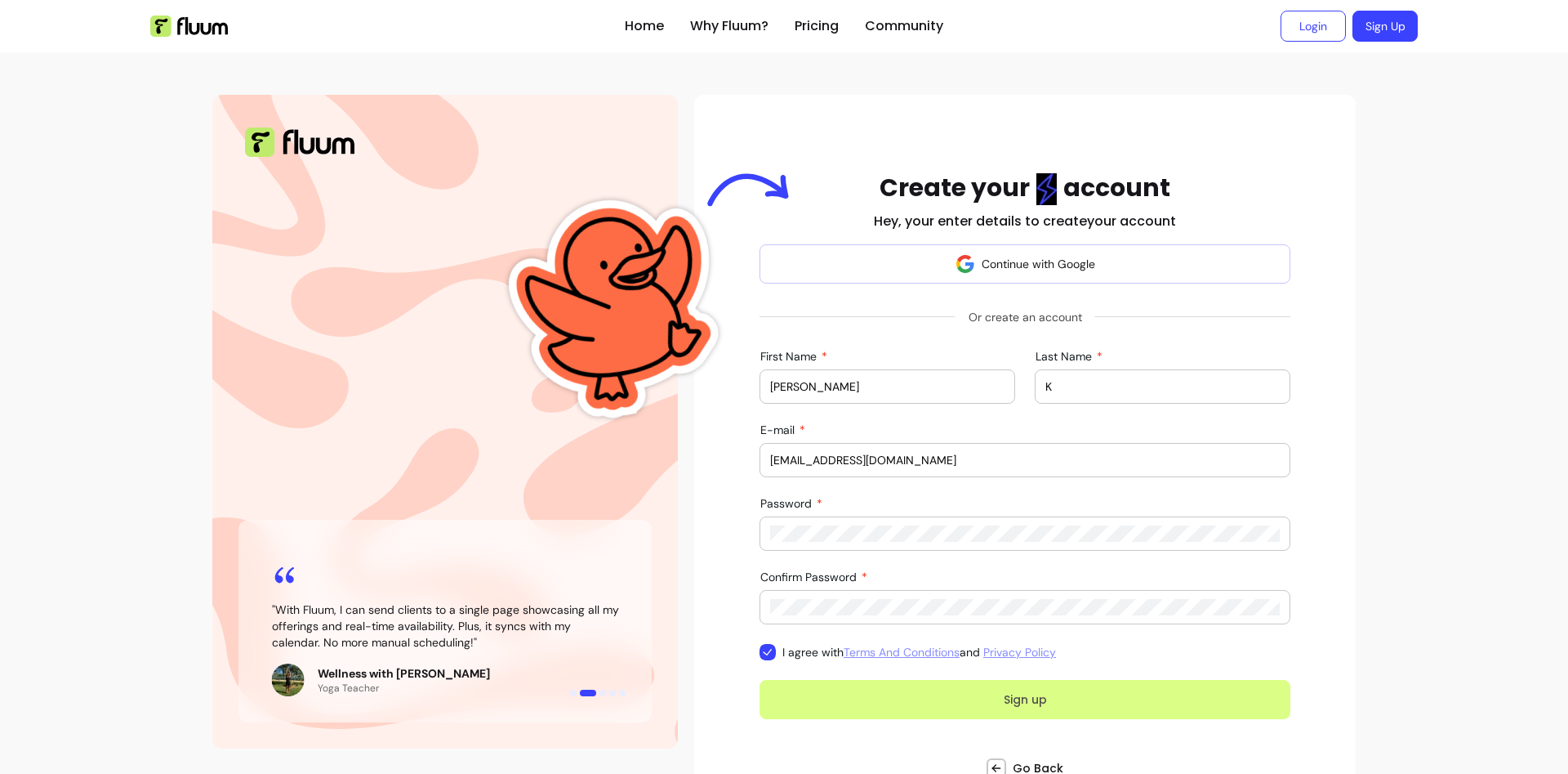
click at [1019, 708] on button "Sign up" at bounding box center [1025, 699] width 531 height 39
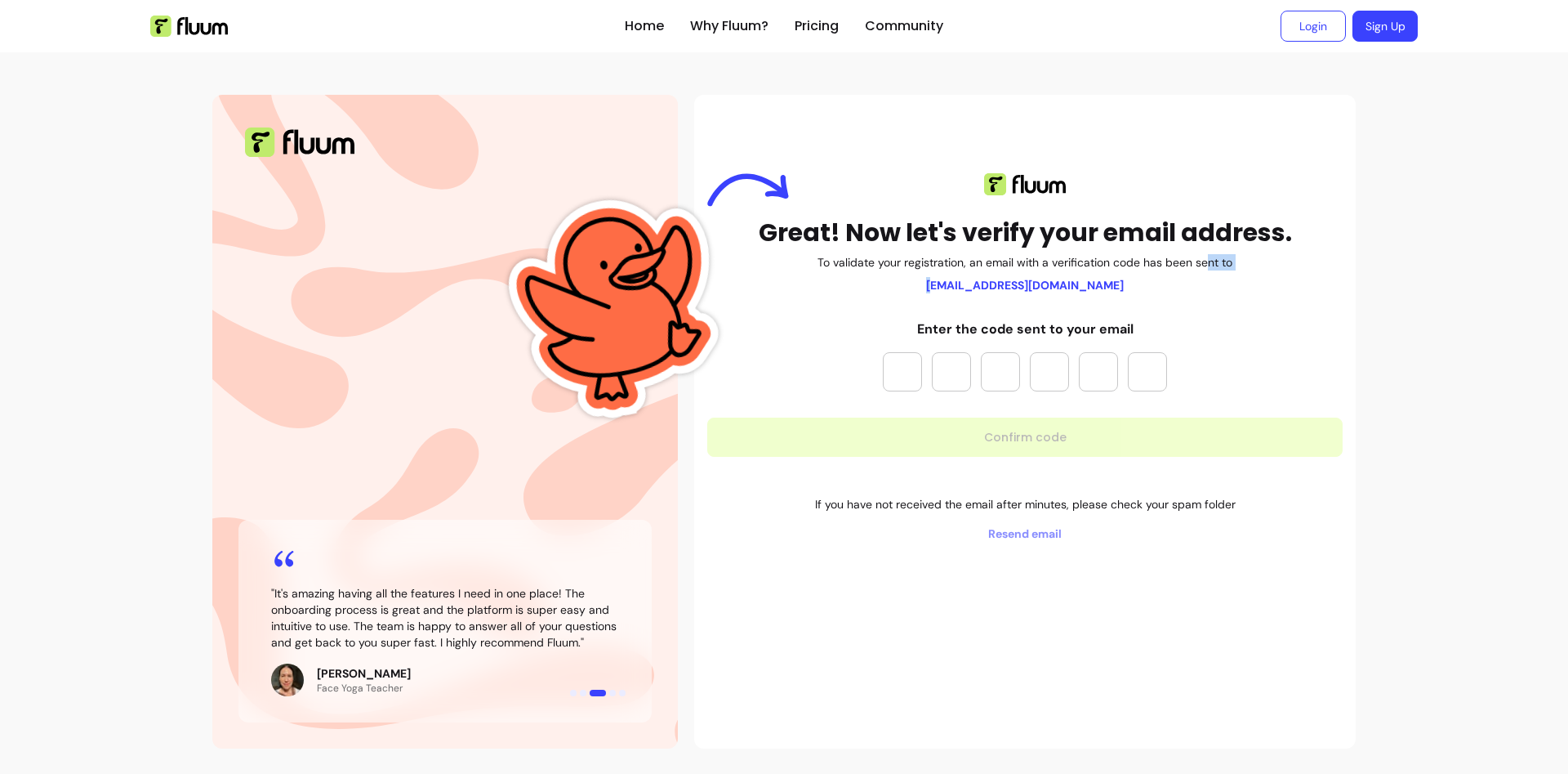
drag, startPoint x: 954, startPoint y: 285, endPoint x: 1210, endPoint y: 285, distance: 256.0
click at [1210, 285] on div "Great! Now let's verify your email address. To validate your registration, an e…" at bounding box center [1025, 233] width 635 height 120
click at [1008, 531] on span "Resend email" at bounding box center [1025, 534] width 635 height 16
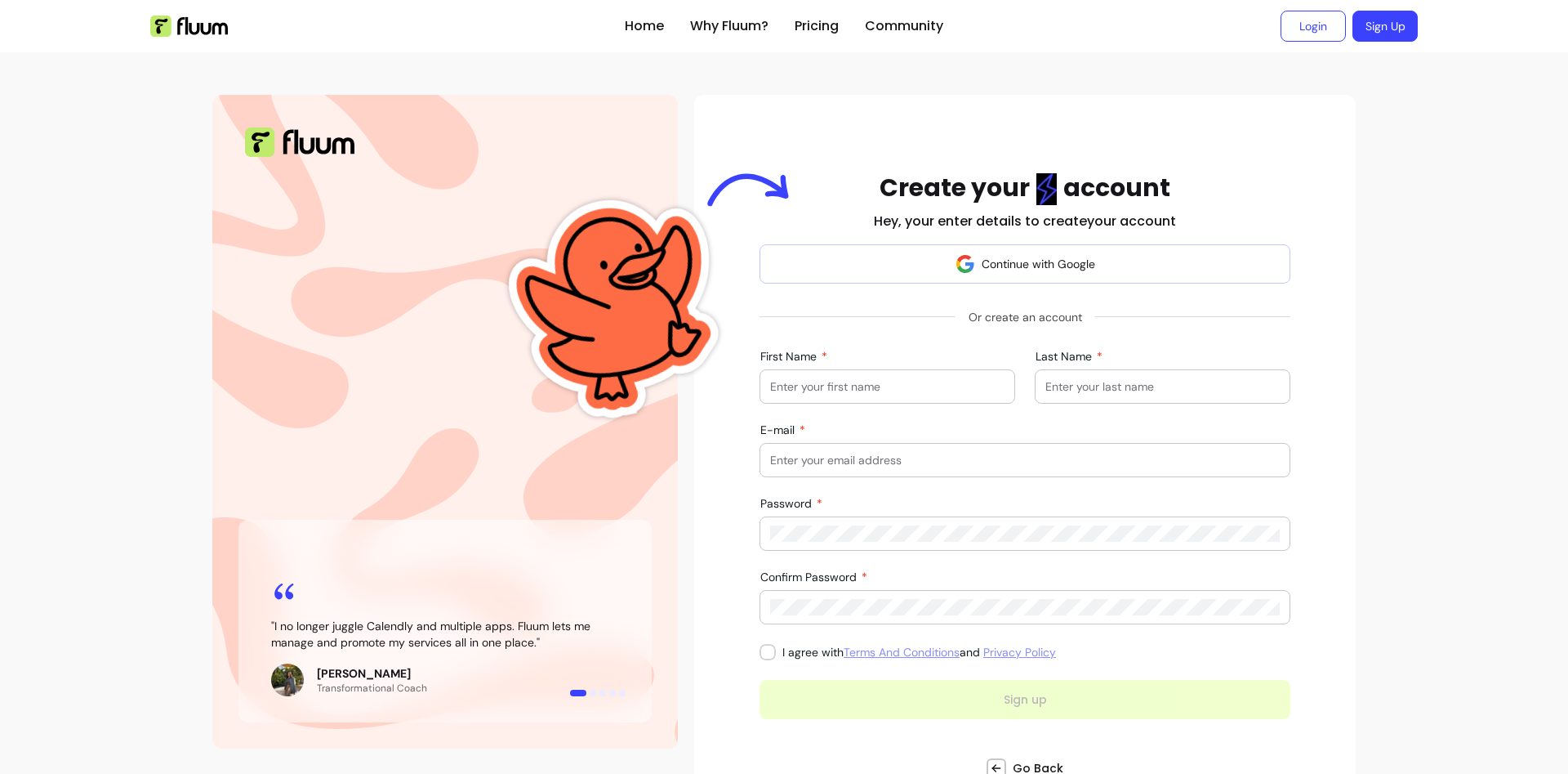
click at [863, 386] on input "First Name" at bounding box center [888, 386] width 234 height 16
type input "Sam"
type input "K"
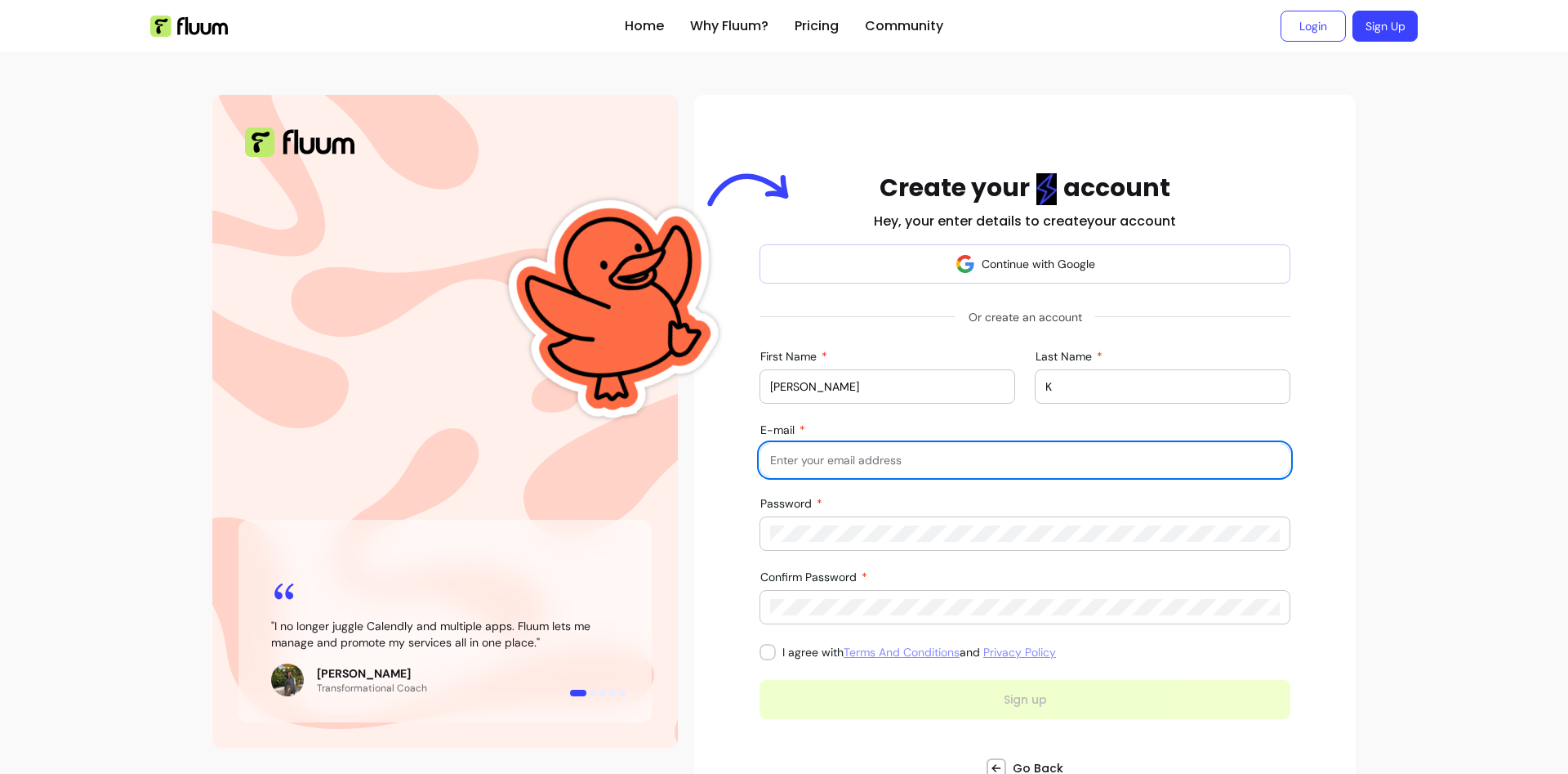
paste input "[EMAIL_ADDRESS][DOMAIN_NAME]"
type input "[EMAIL_ADDRESS][DOMAIN_NAME]"
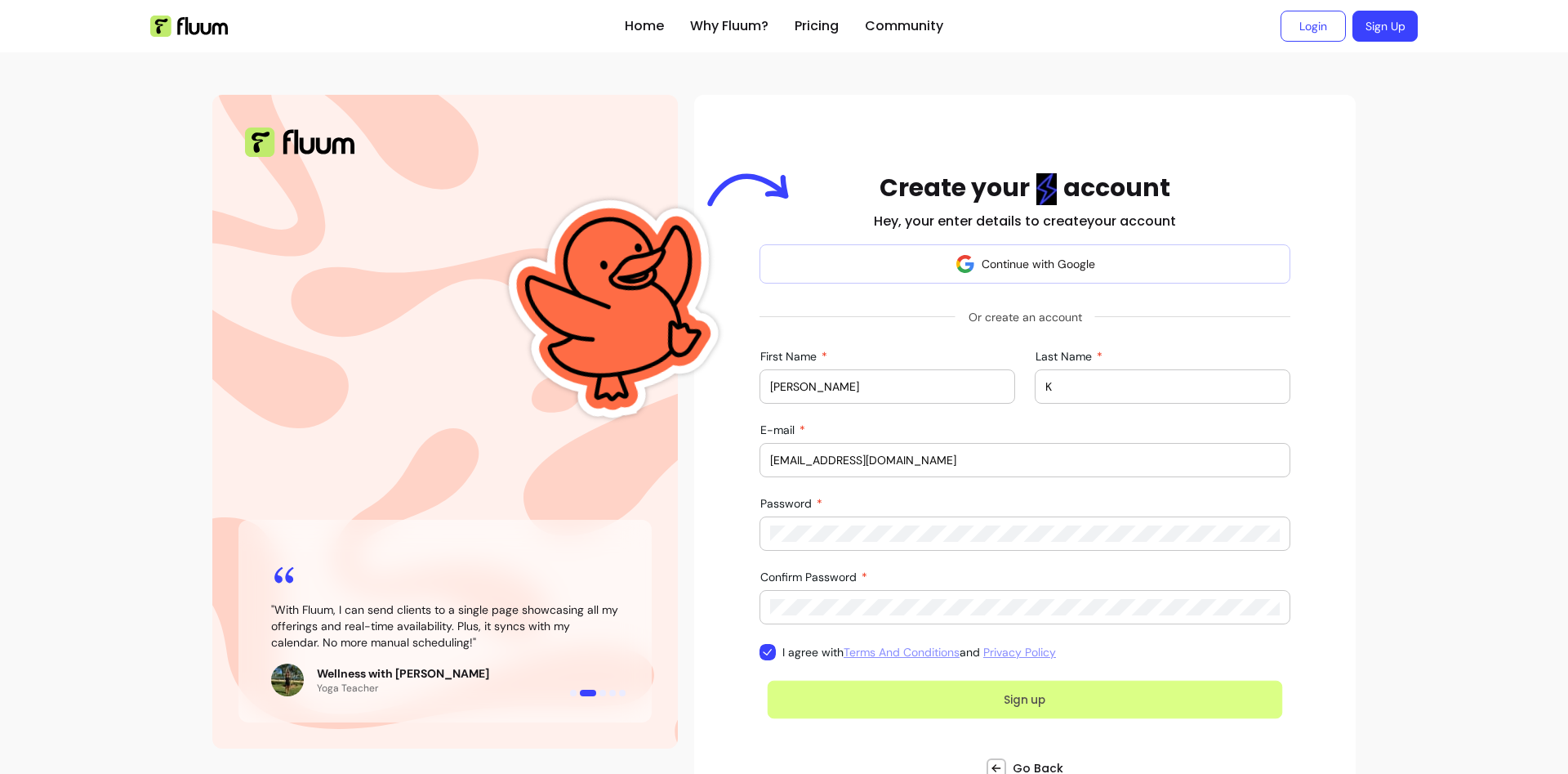
click at [949, 705] on button "Sign up" at bounding box center [1025, 699] width 516 height 39
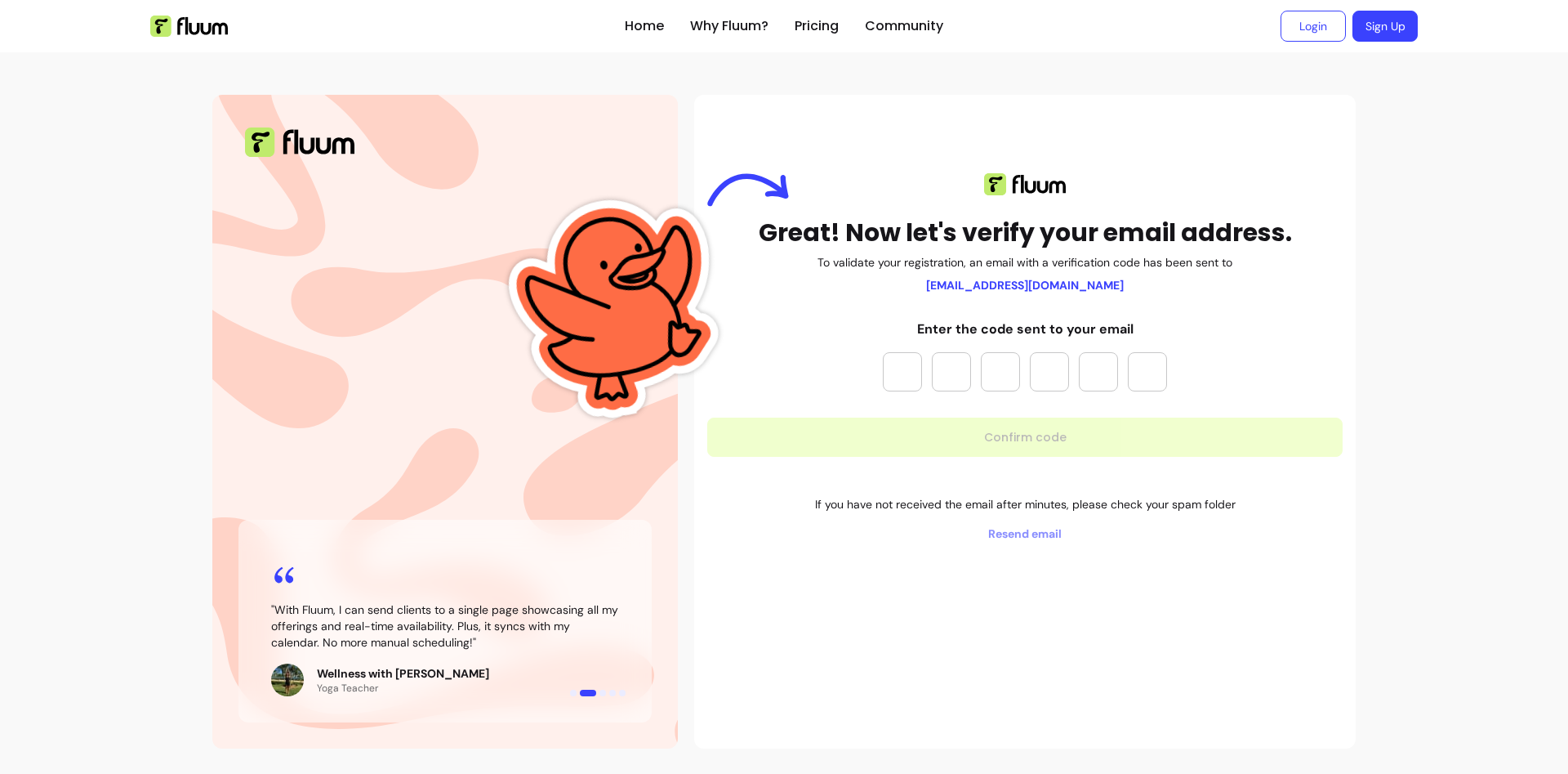
drag, startPoint x: 908, startPoint y: 367, endPoint x: 1014, endPoint y: 385, distance: 107.5
click at [910, 367] on input "Please enter OTP character 1" at bounding box center [902, 371] width 39 height 39
type input "*"
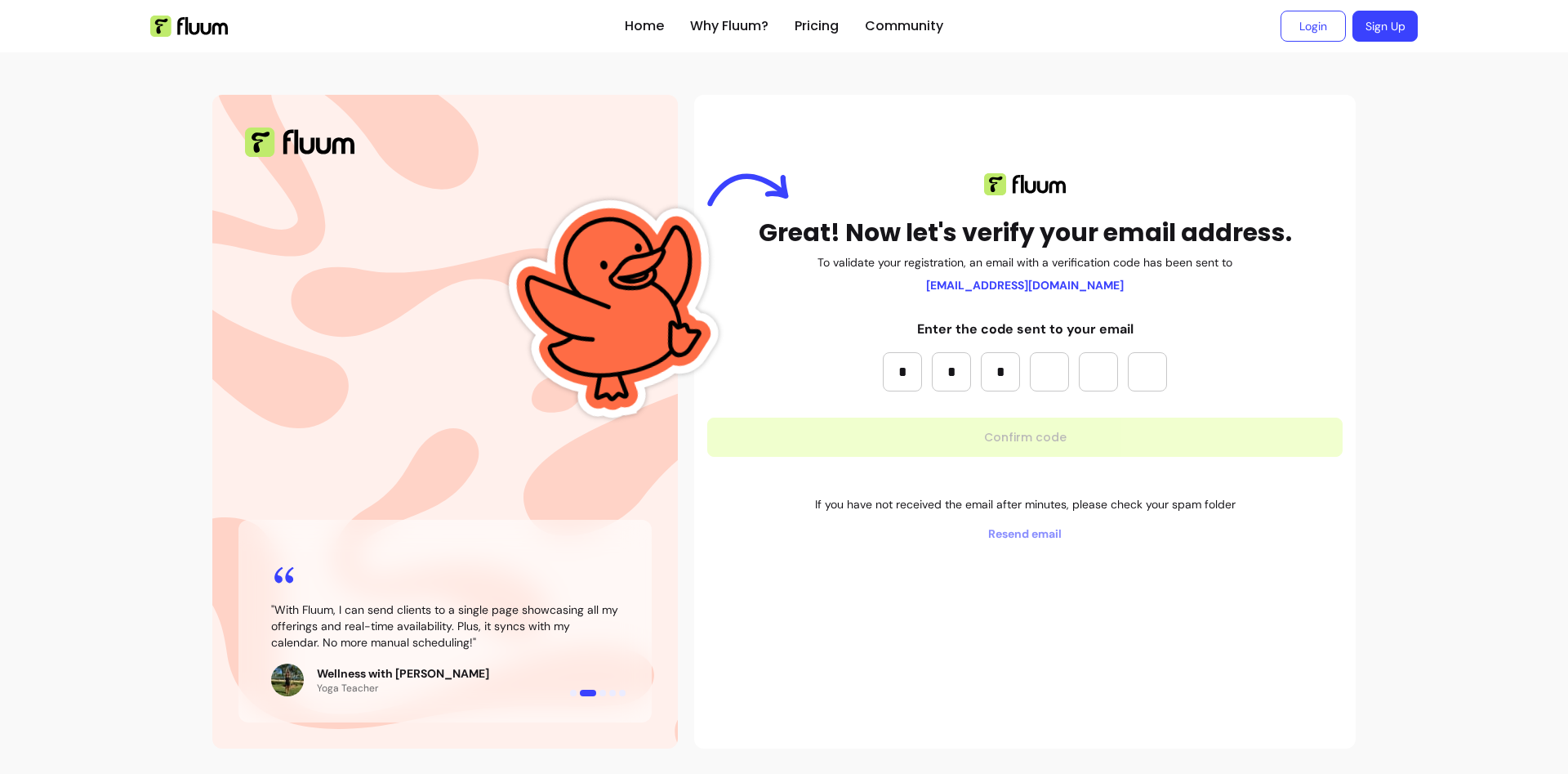
type input "*"
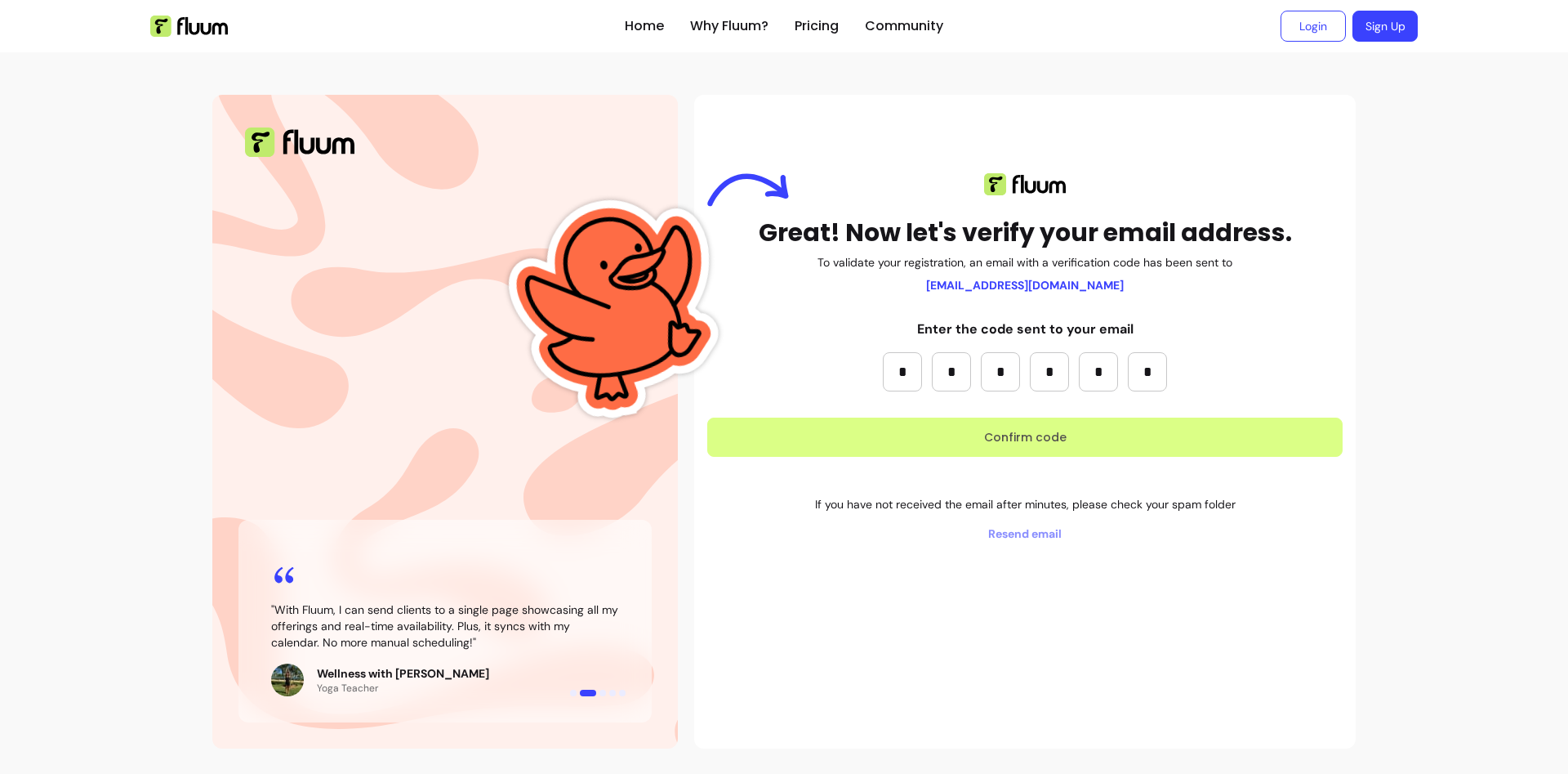
type input "*"
click at [1116, 441] on button "Confirm code" at bounding box center [1025, 437] width 635 height 39
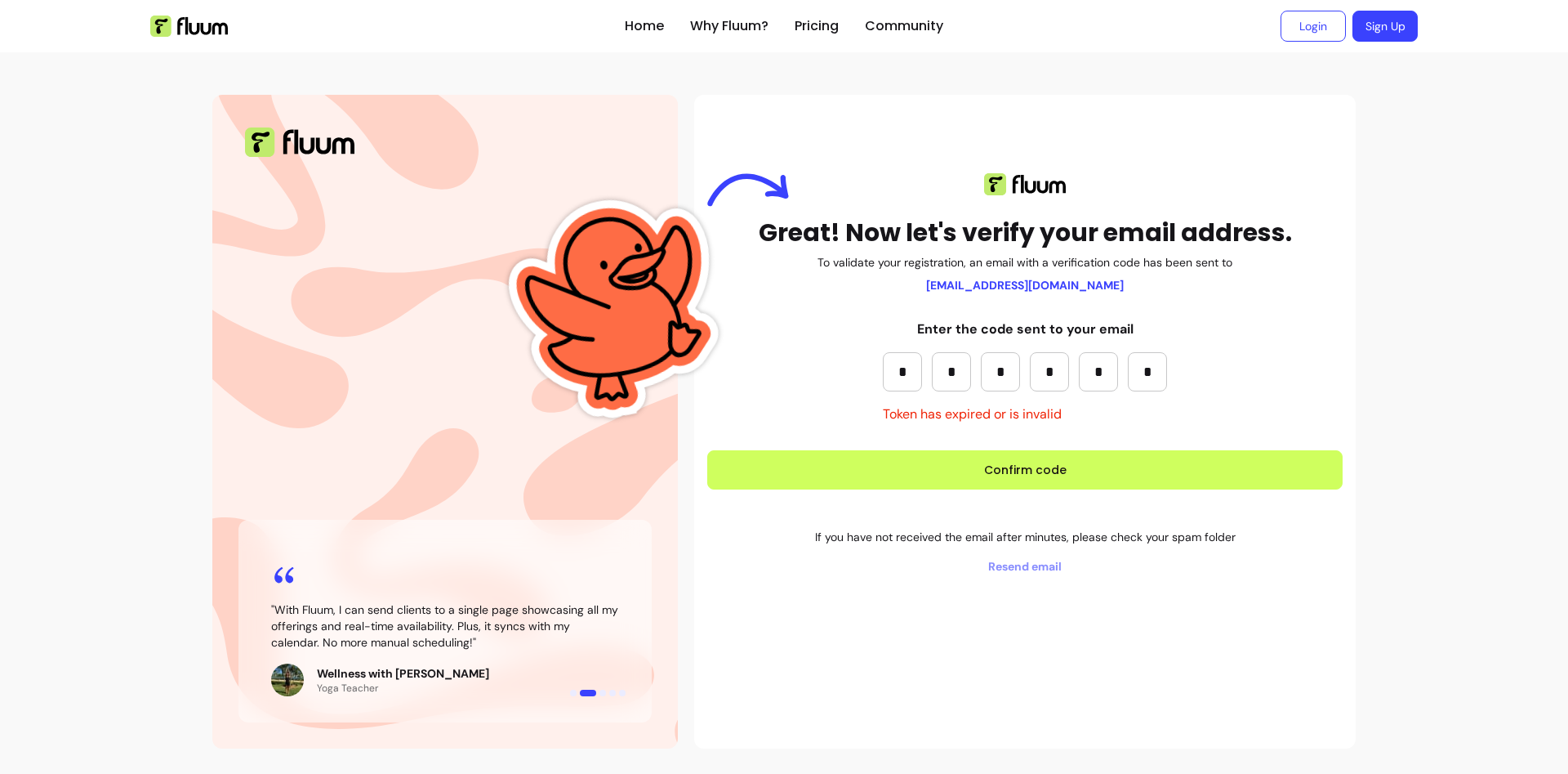
click at [1152, 369] on input "*" at bounding box center [1148, 371] width 39 height 39
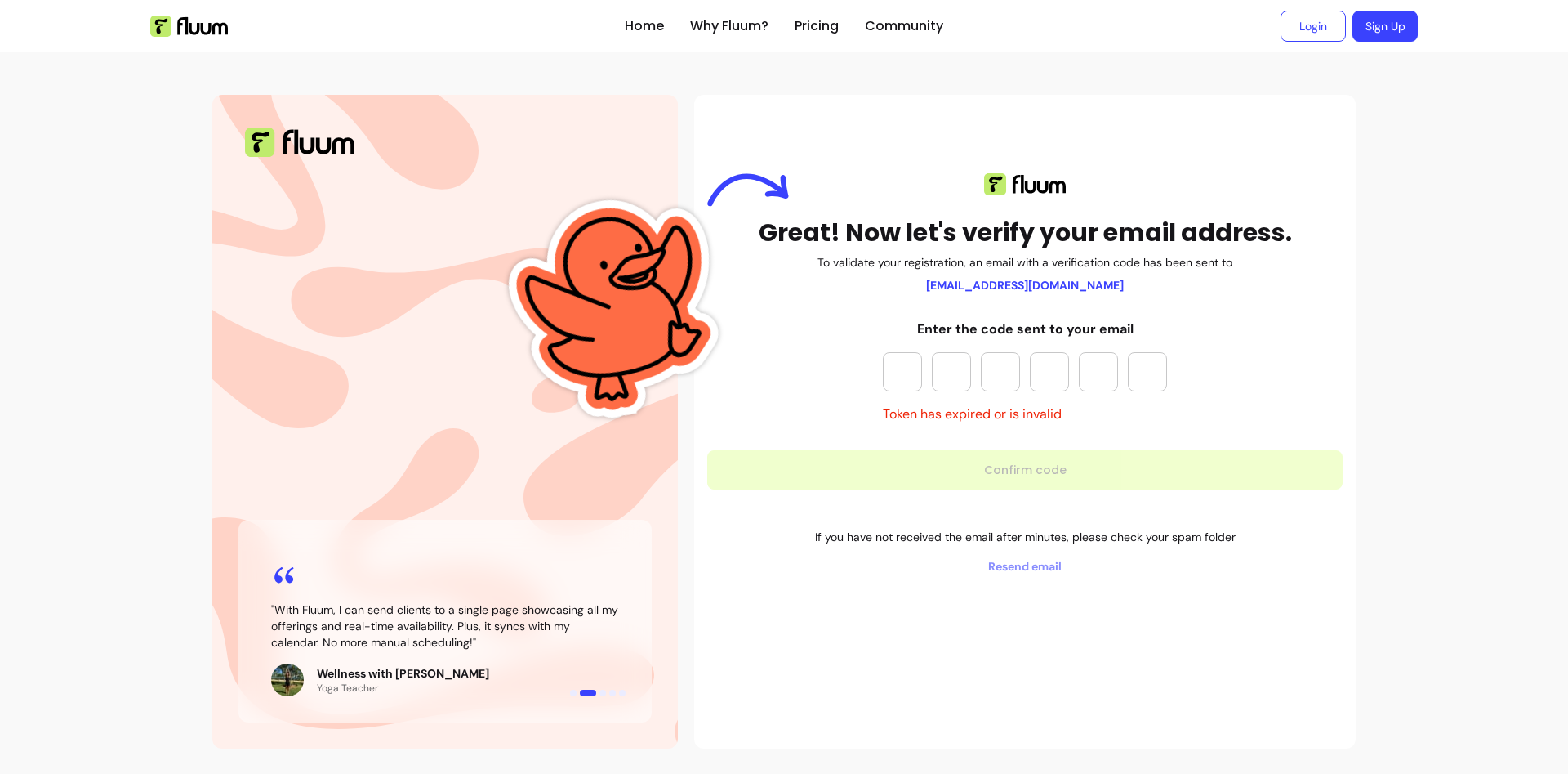
paste input "*"
type input "*"
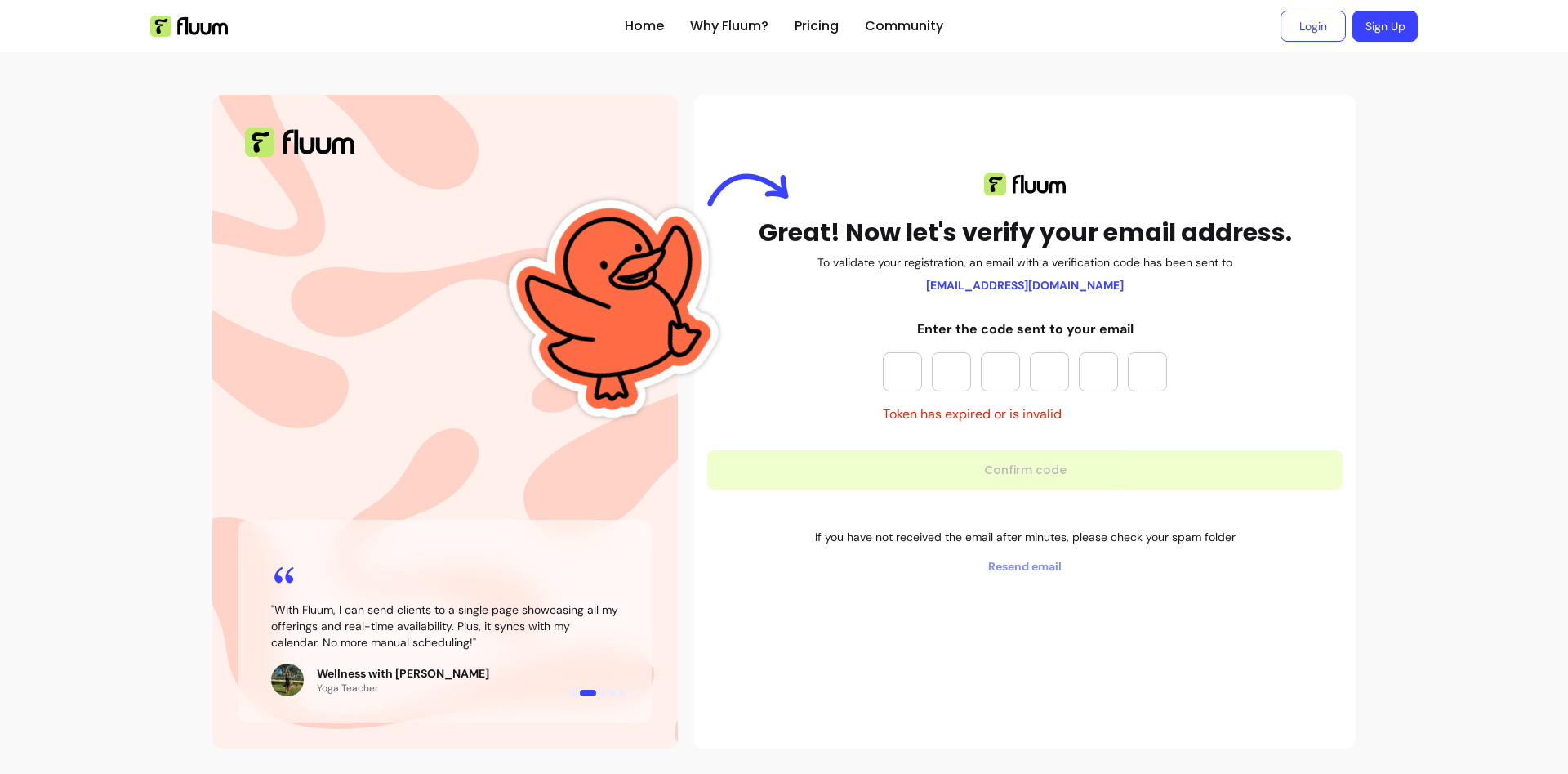
type input "*"
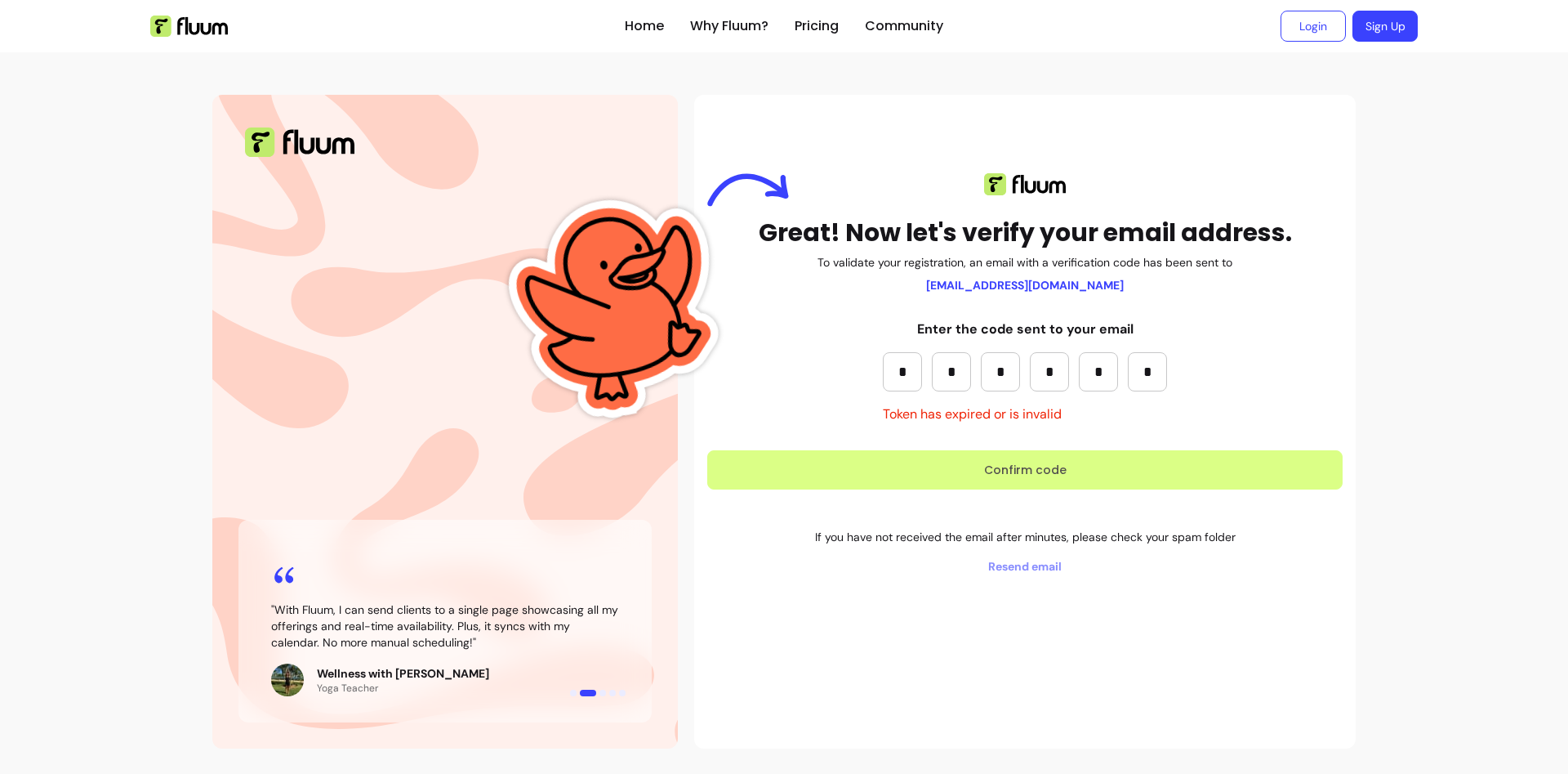
click at [1074, 464] on button "Confirm code" at bounding box center [1025, 470] width 635 height 39
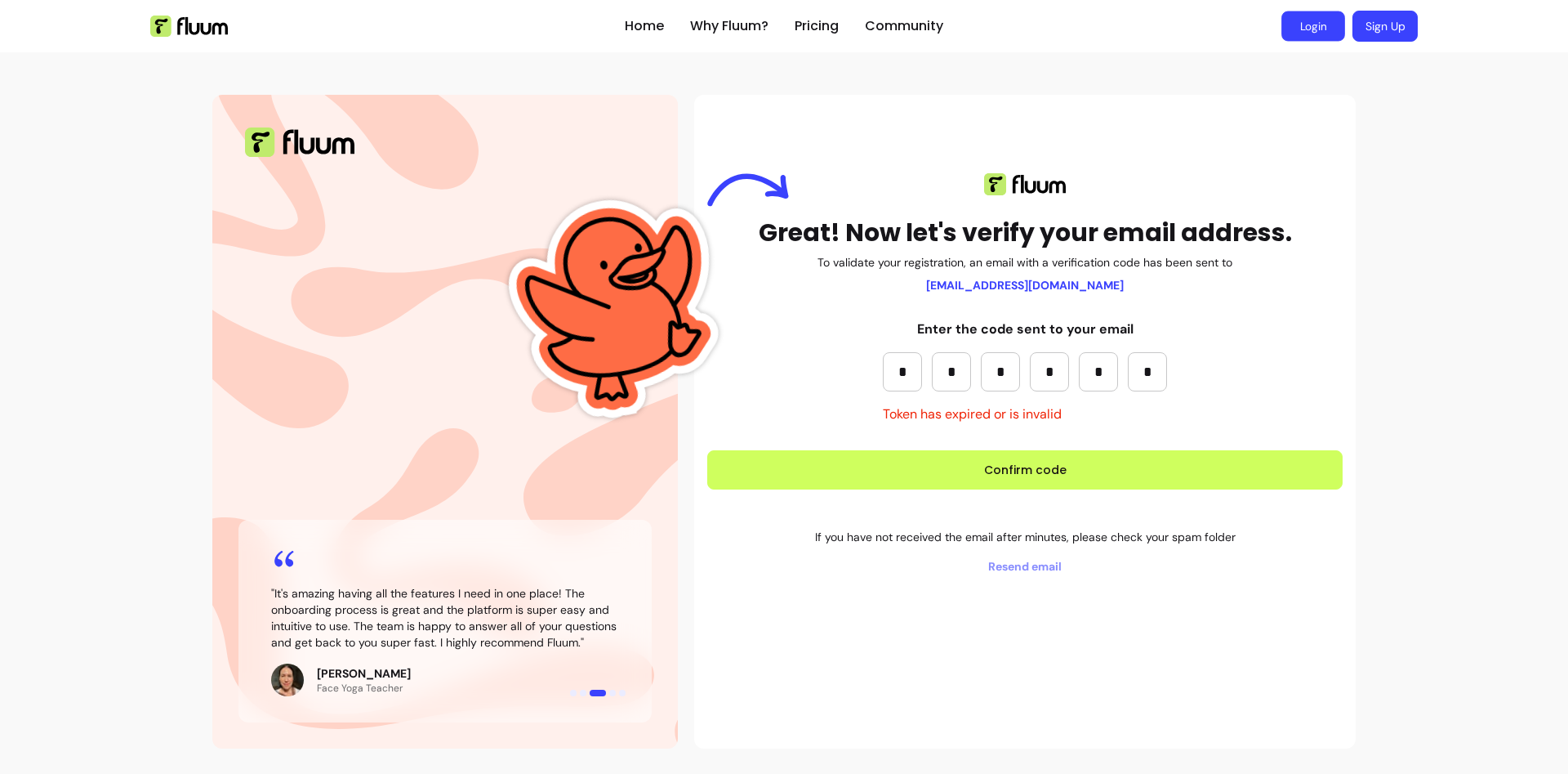
click at [1311, 19] on link "Login" at bounding box center [1313, 26] width 64 height 30
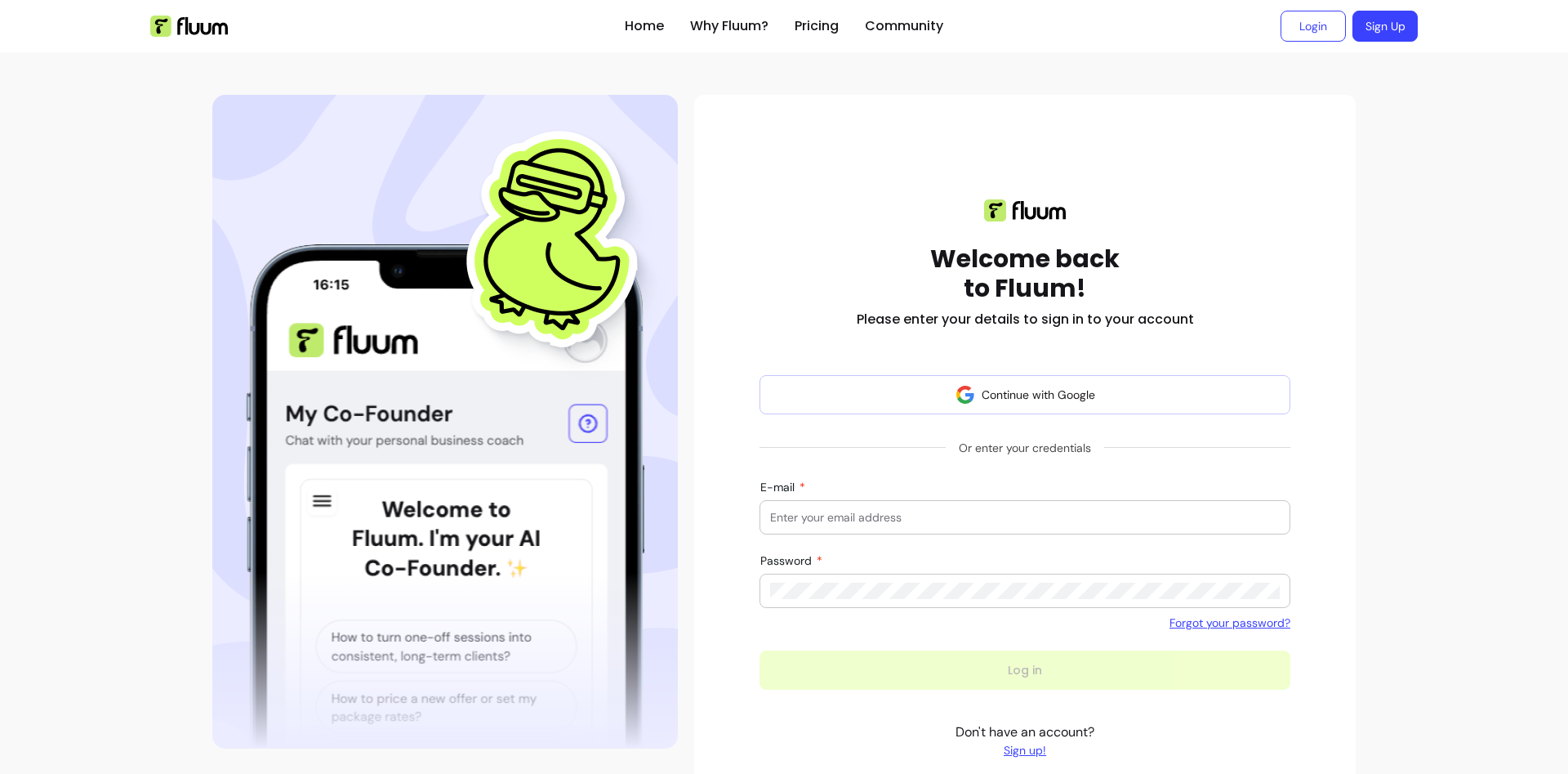
click at [1004, 518] on input "E-mail" at bounding box center [1025, 517] width 510 height 16
paste input "[EMAIL_ADDRESS][DOMAIN_NAME]"
type input "[EMAIL_ADDRESS][DOMAIN_NAME]"
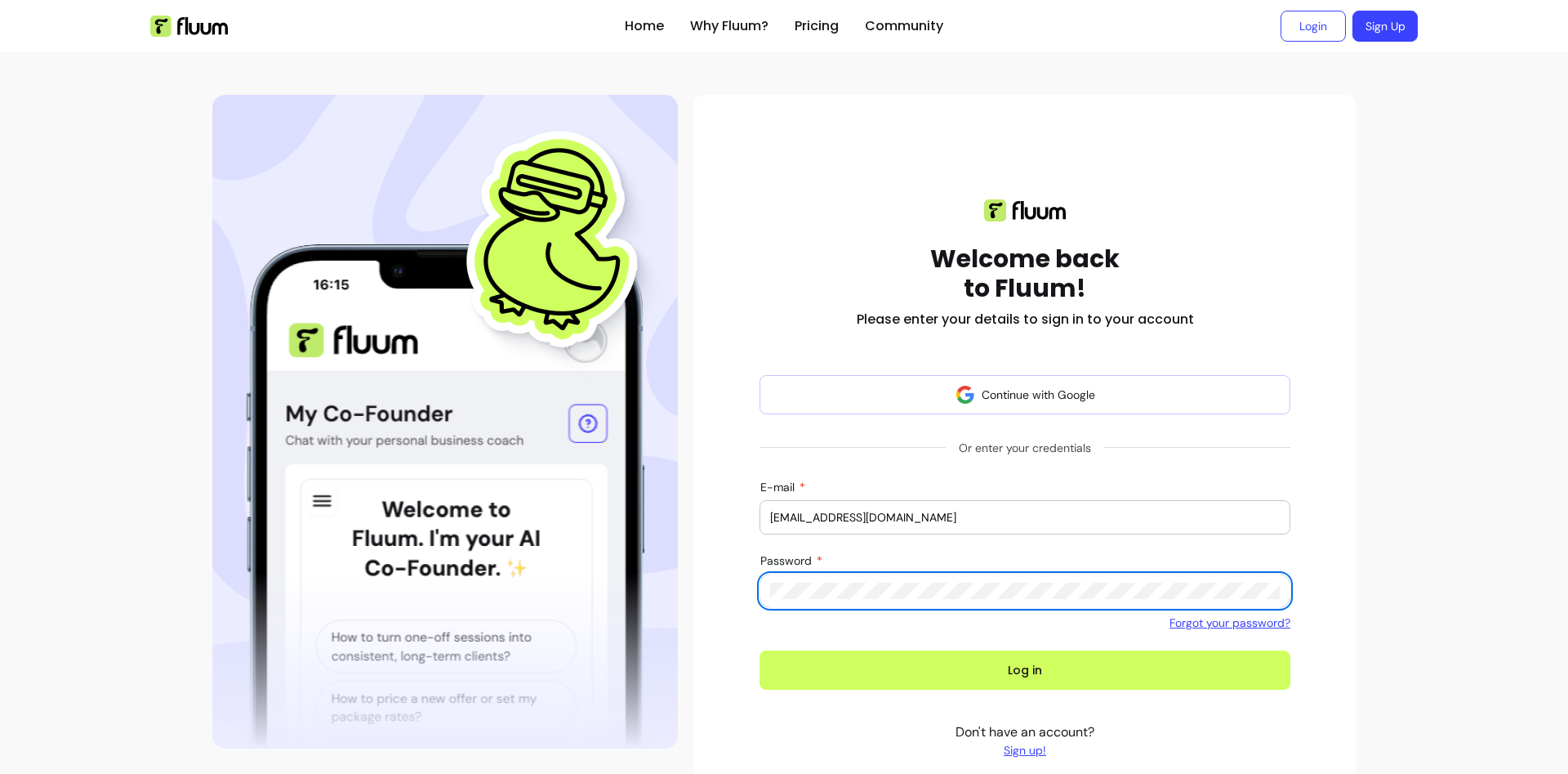
click at [760, 650] on button "Log in" at bounding box center [1025, 670] width 531 height 39
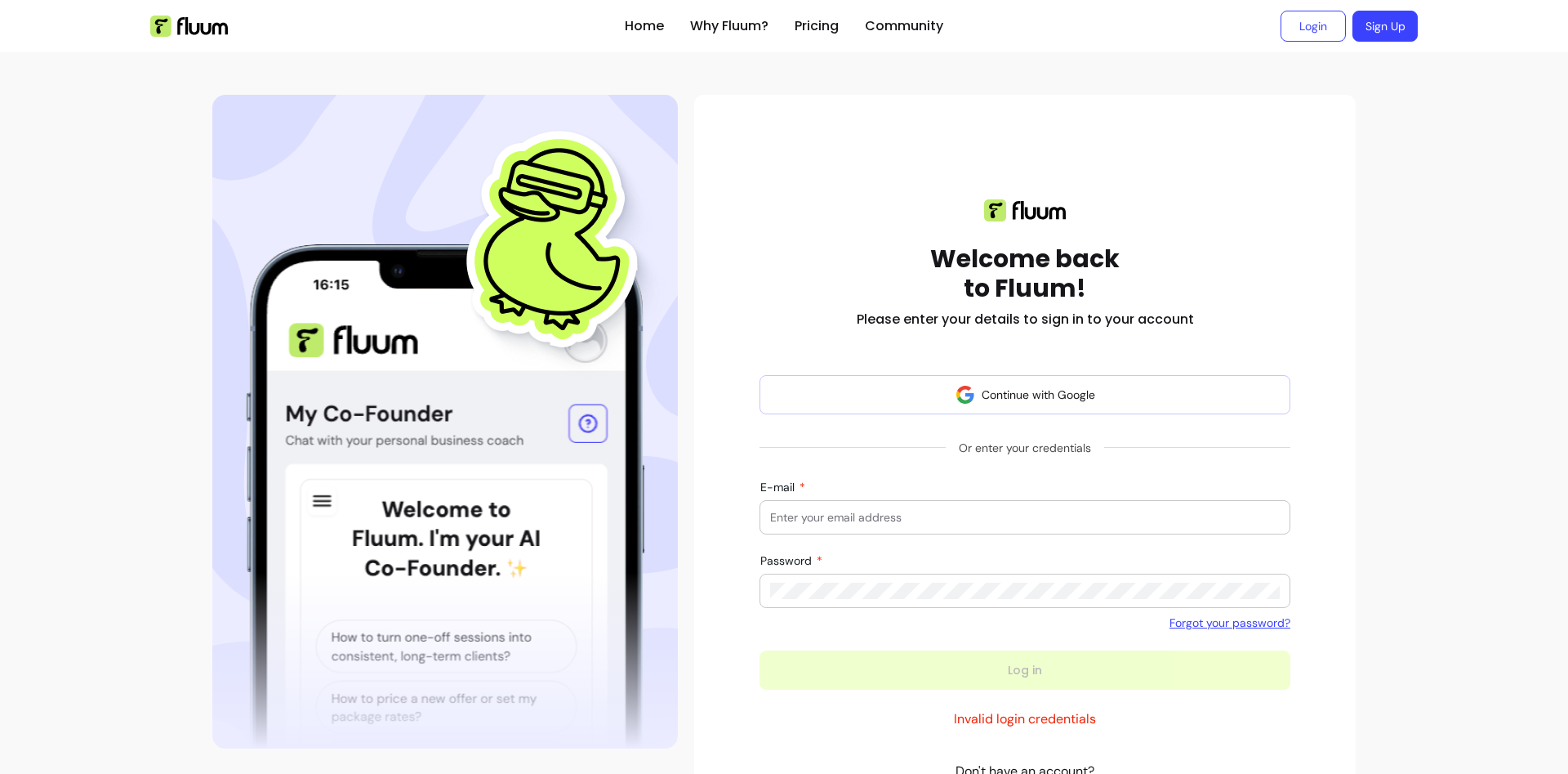
paste input "[EMAIL_ADDRESS][DOMAIN_NAME]"
click at [896, 526] on input "[EMAIL_ADDRESS][DOMAIN_NAME]" at bounding box center [1025, 517] width 510 height 16
type input "[EMAIL_ADDRESS][DOMAIN_NAME]"
drag, startPoint x: 848, startPoint y: 633, endPoint x: 851, endPoint y: 605, distance: 28.2
click at [848, 631] on form "Continue with Google Or enter your credentials E-mail [EMAIL_ADDRESS][DOMAIN_NA…" at bounding box center [1025, 532] width 531 height 315
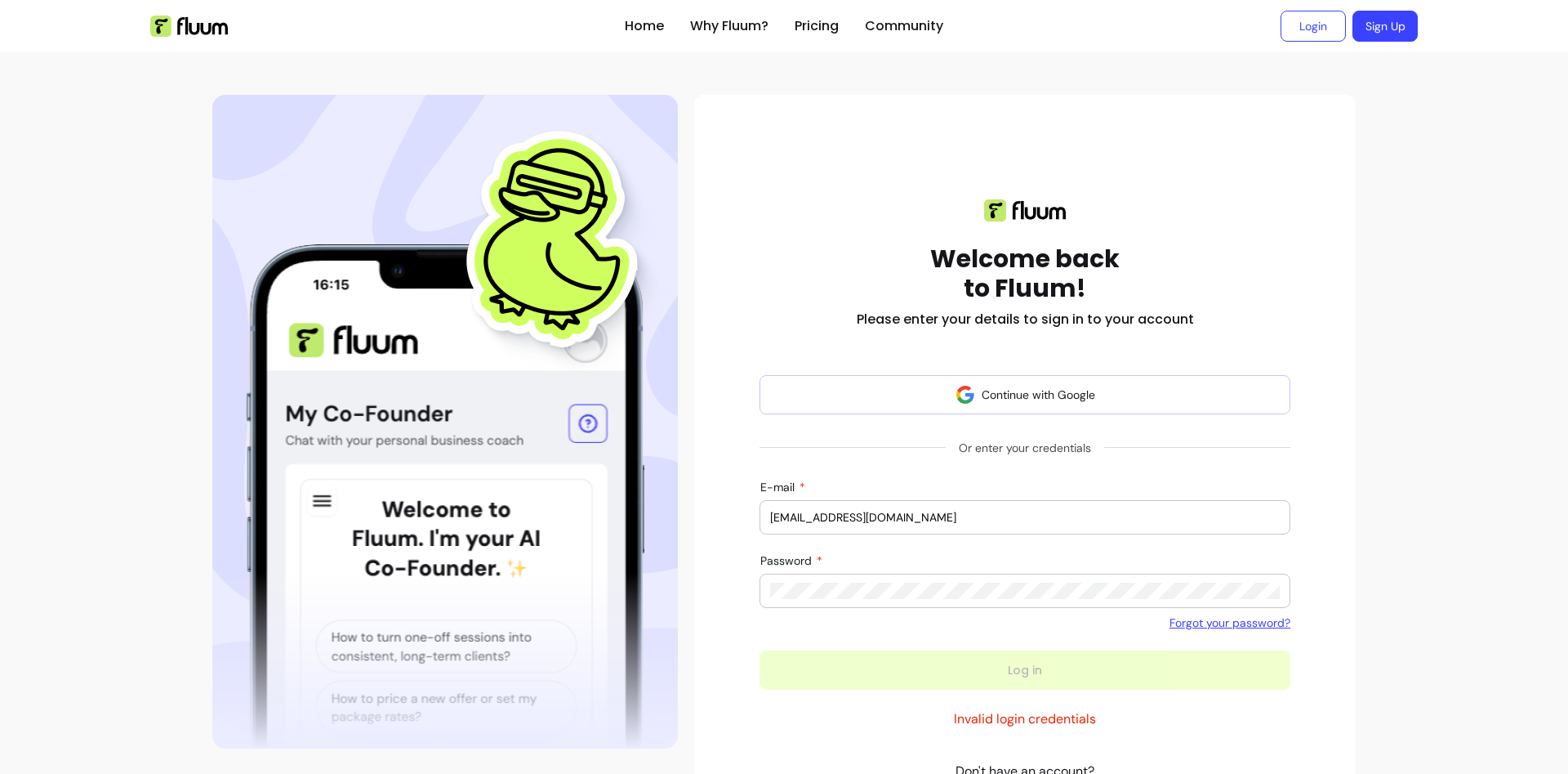
click at [851, 602] on div at bounding box center [1025, 590] width 510 height 33
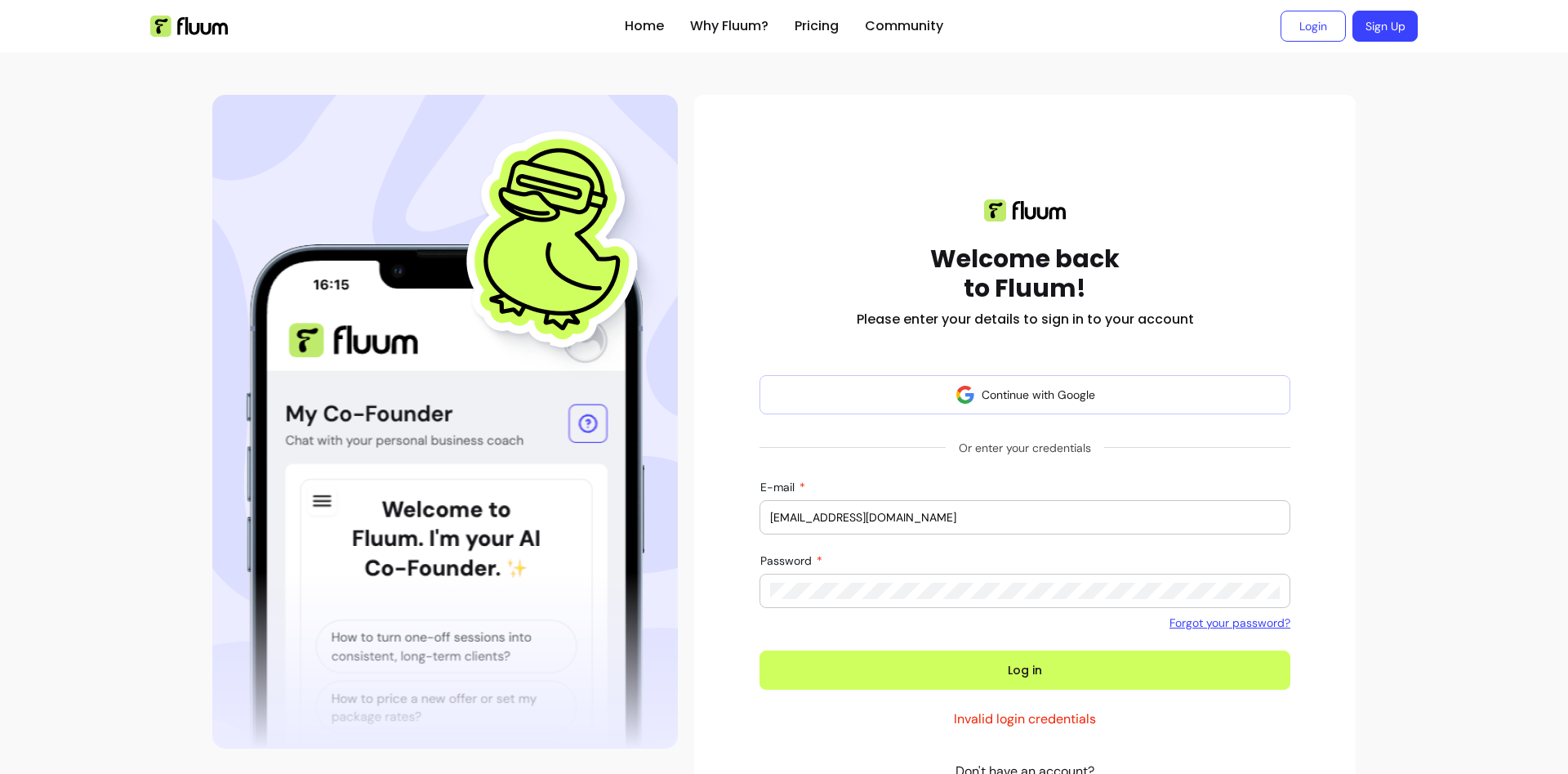
click at [760, 650] on button "Log in" at bounding box center [1025, 670] width 531 height 39
